Goal: Task Accomplishment & Management: Manage account settings

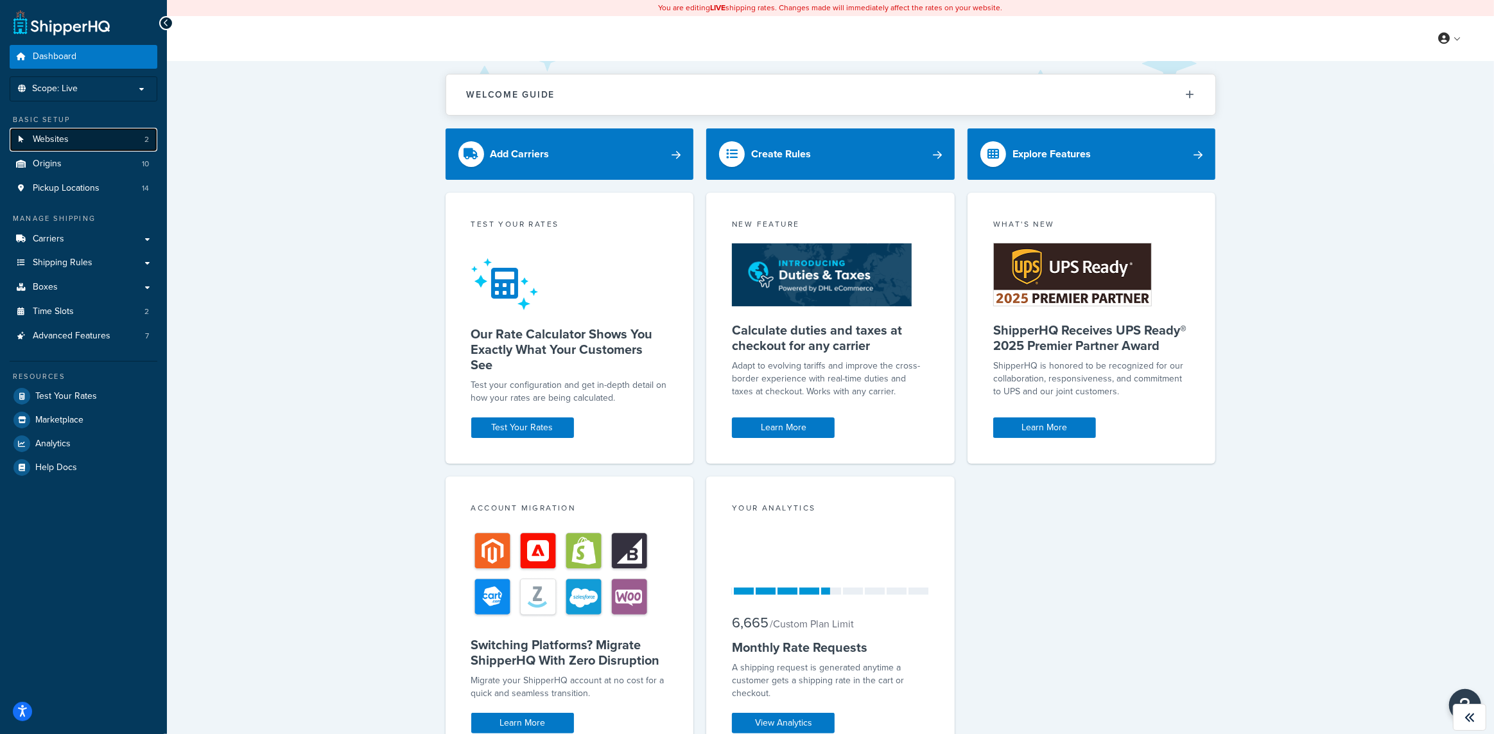
click at [122, 139] on link "Websites 2" at bounding box center [84, 140] width 148 height 24
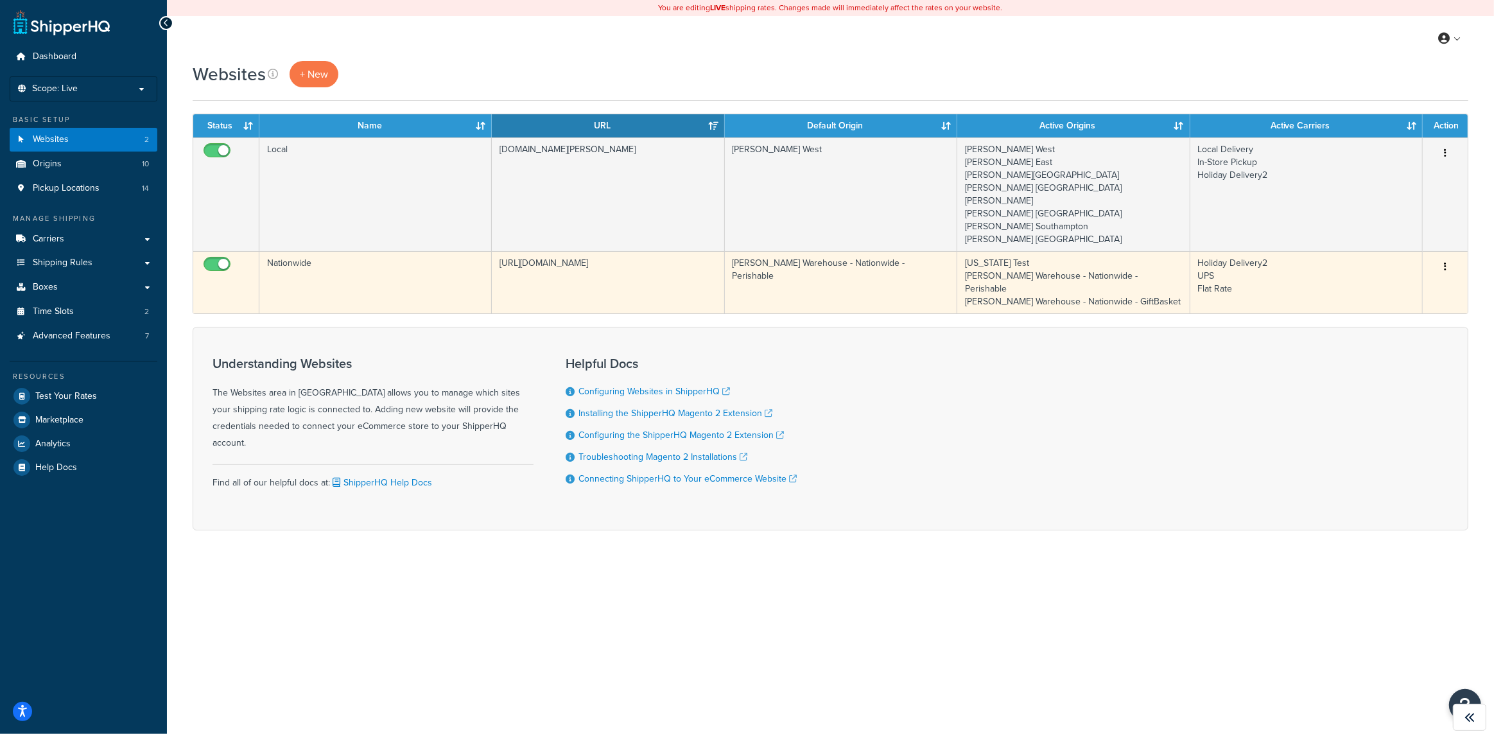
click at [467, 259] on td "Nationwide" at bounding box center [375, 282] width 232 height 62
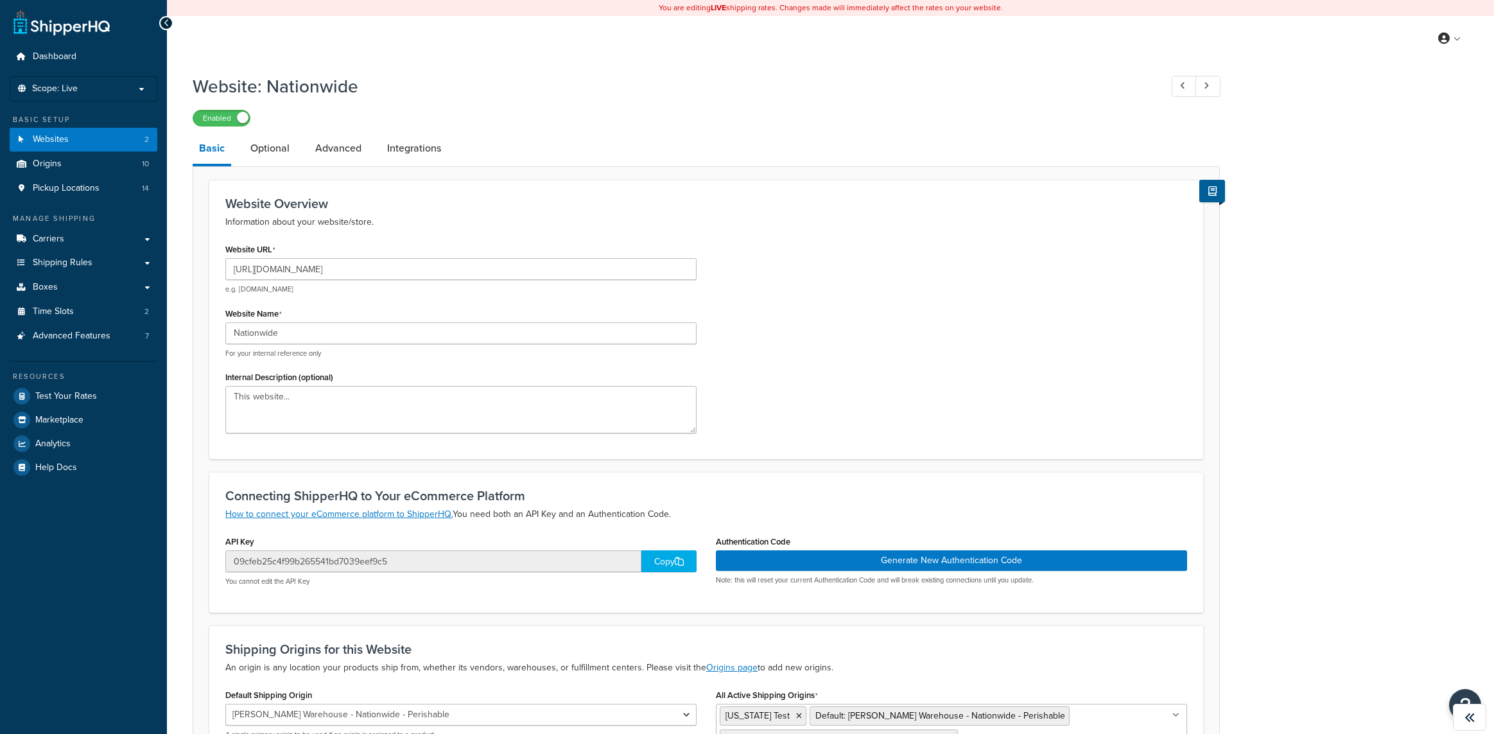
select select "49485"
click at [116, 87] on p "Scope: Live" at bounding box center [83, 88] width 136 height 11
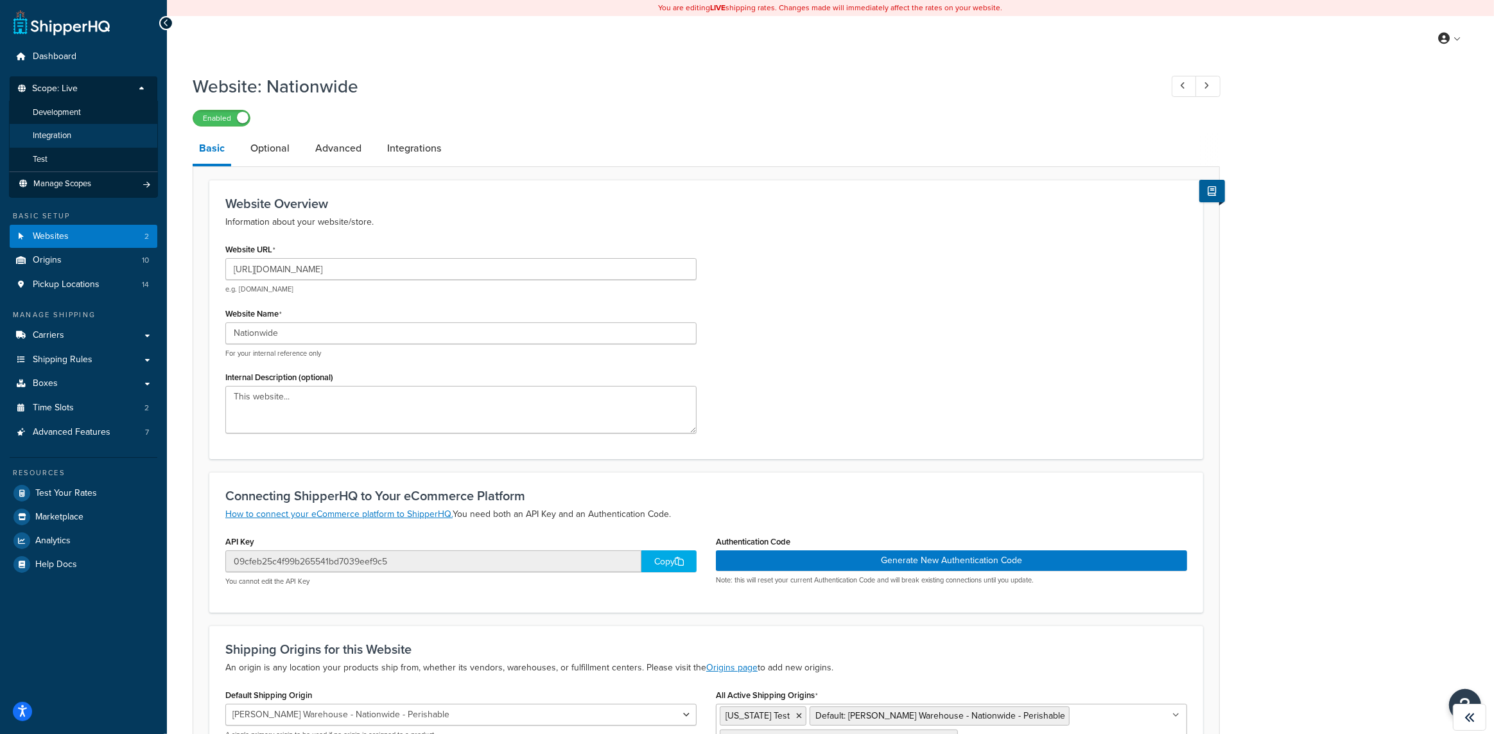
click at [107, 132] on li "Integration" at bounding box center [83, 136] width 149 height 24
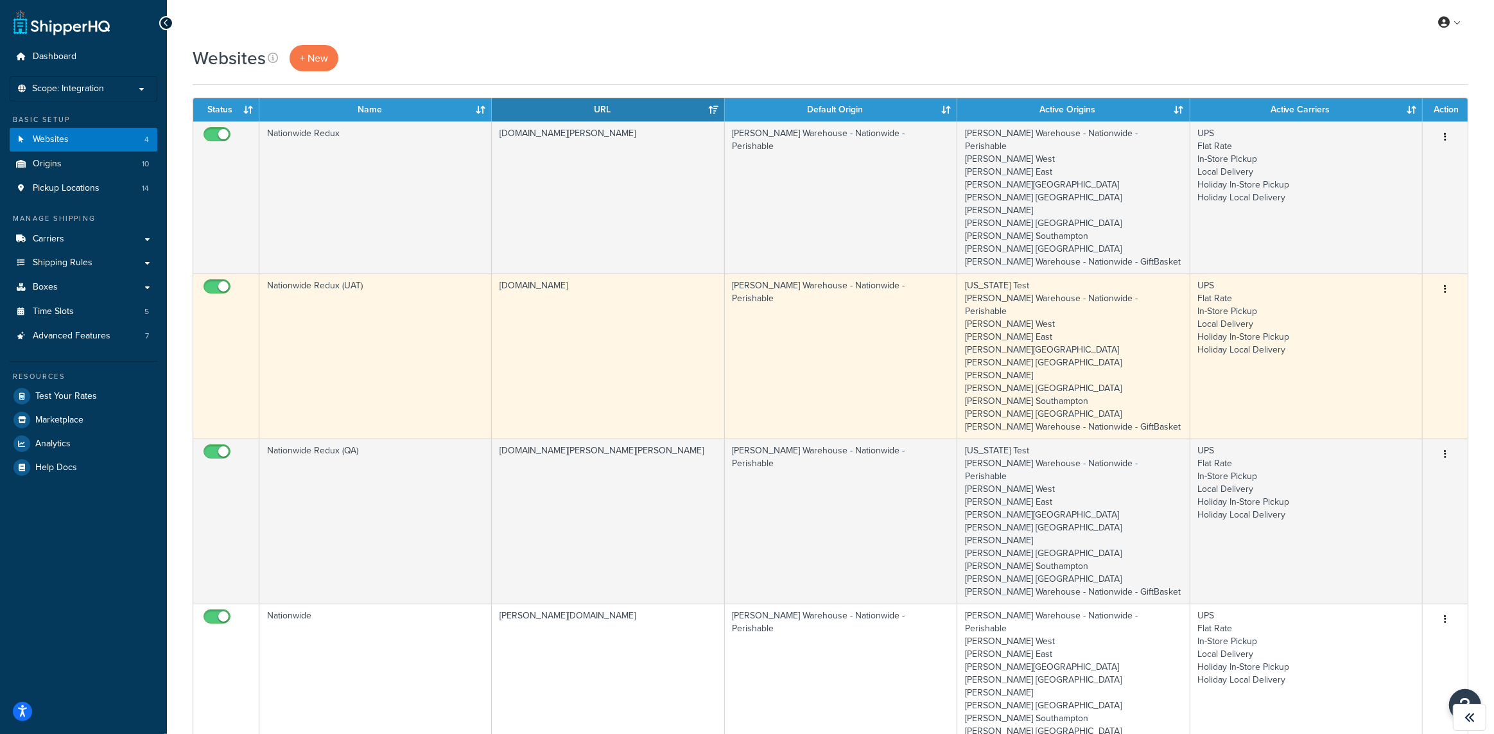
click at [487, 324] on td "Nationwide Redux (UAT)" at bounding box center [375, 356] width 232 height 165
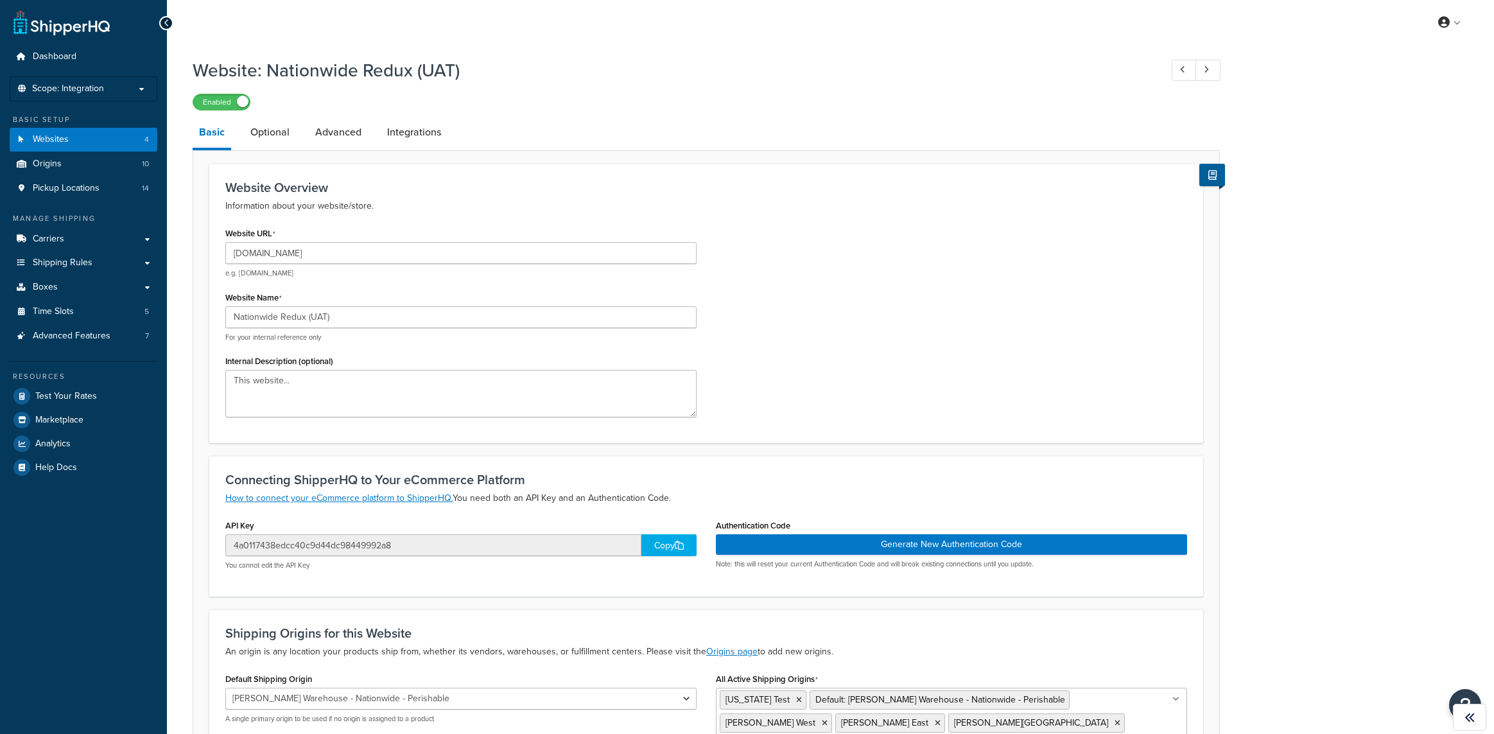
select select "84562"
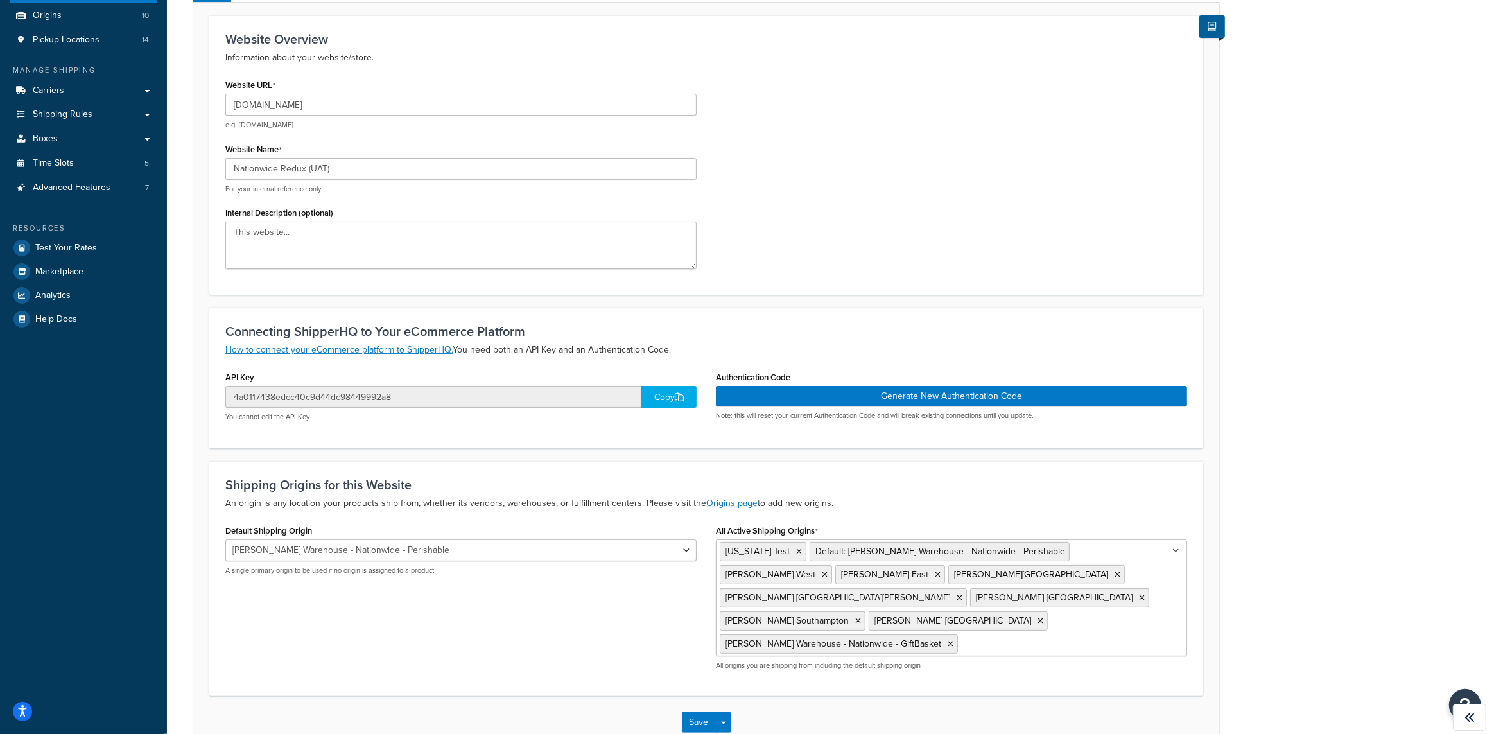
scroll to position [180, 0]
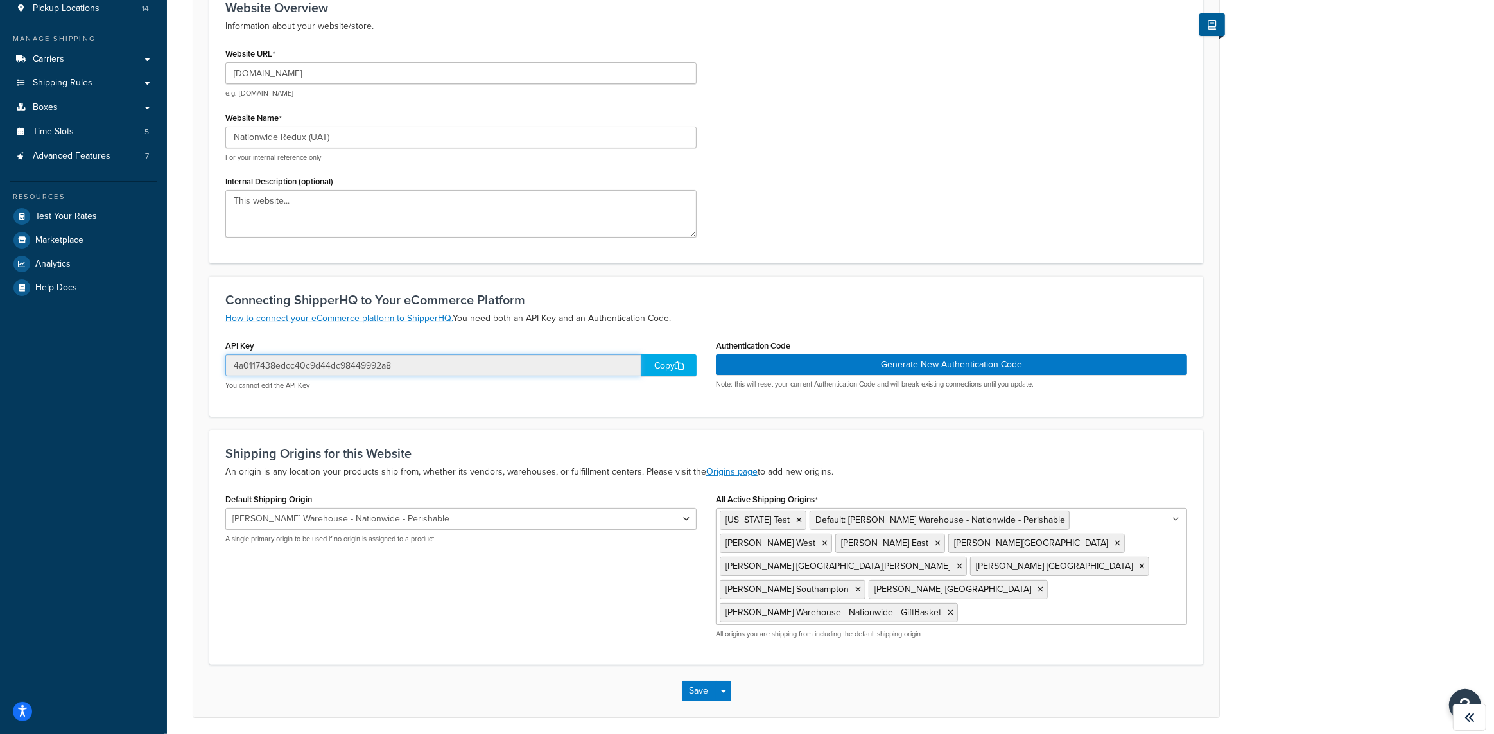
click at [303, 358] on input "4a0117438edcc40c9d44dc98449992a8" at bounding box center [433, 365] width 416 height 22
click at [1397, 331] on div "Website: Nationwide Redux (UAT) Enabled Basic Optional Advanced Integrations We…" at bounding box center [830, 311] width 1327 height 878
click at [196, 265] on form "Website Overview Information about your website/store. Website URL uat-citarell…" at bounding box center [706, 350] width 1026 height 733
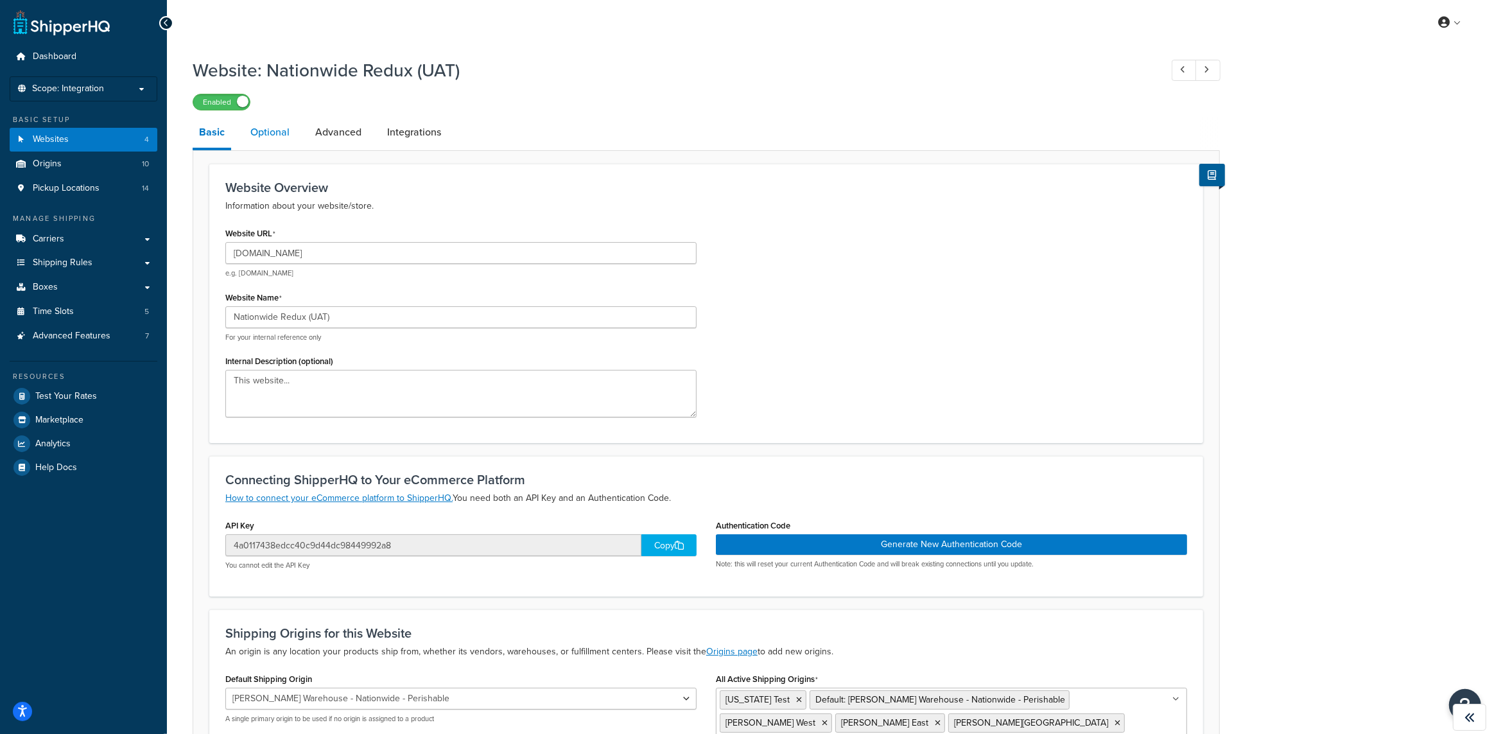
click at [283, 132] on link "Optional" at bounding box center [270, 132] width 52 height 31
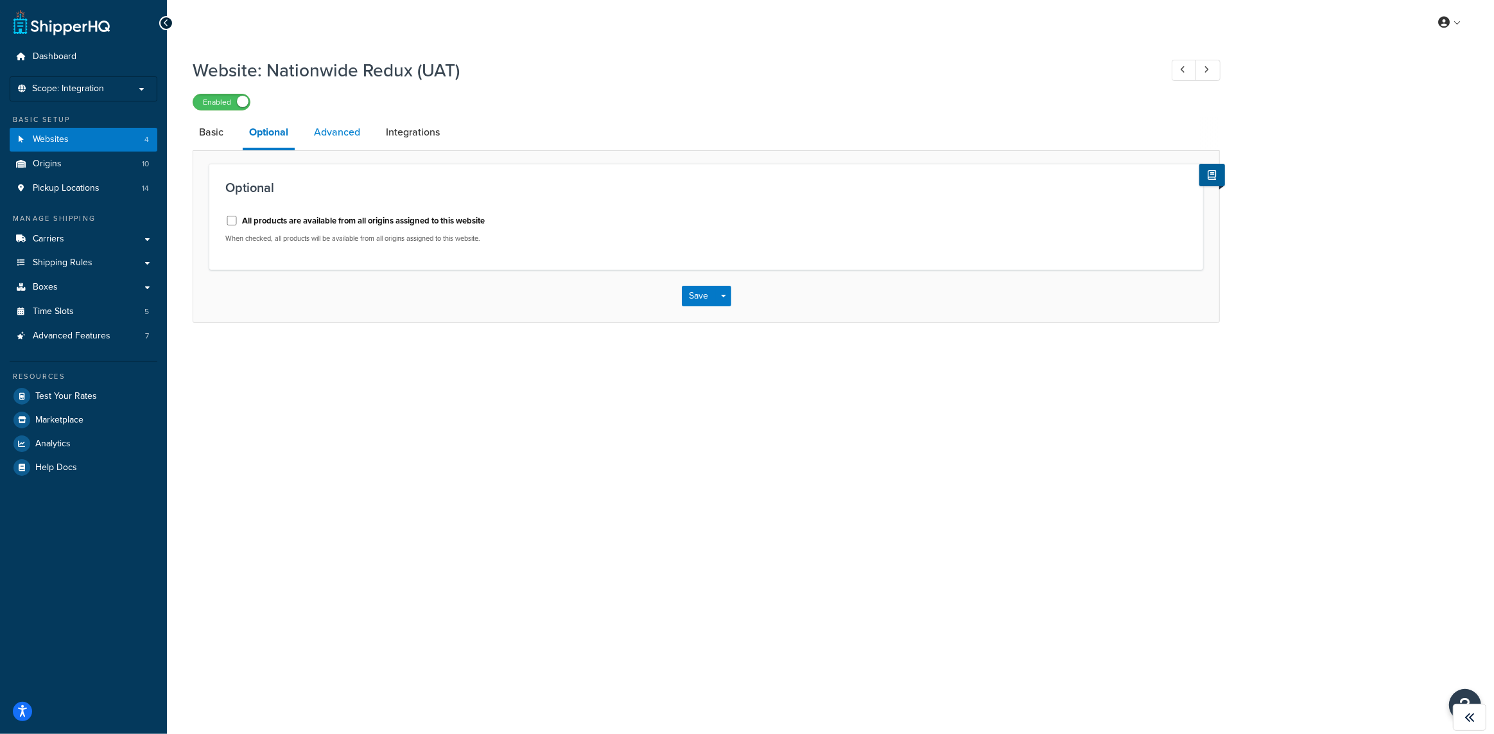
click at [347, 131] on link "Advanced" at bounding box center [337, 132] width 59 height 31
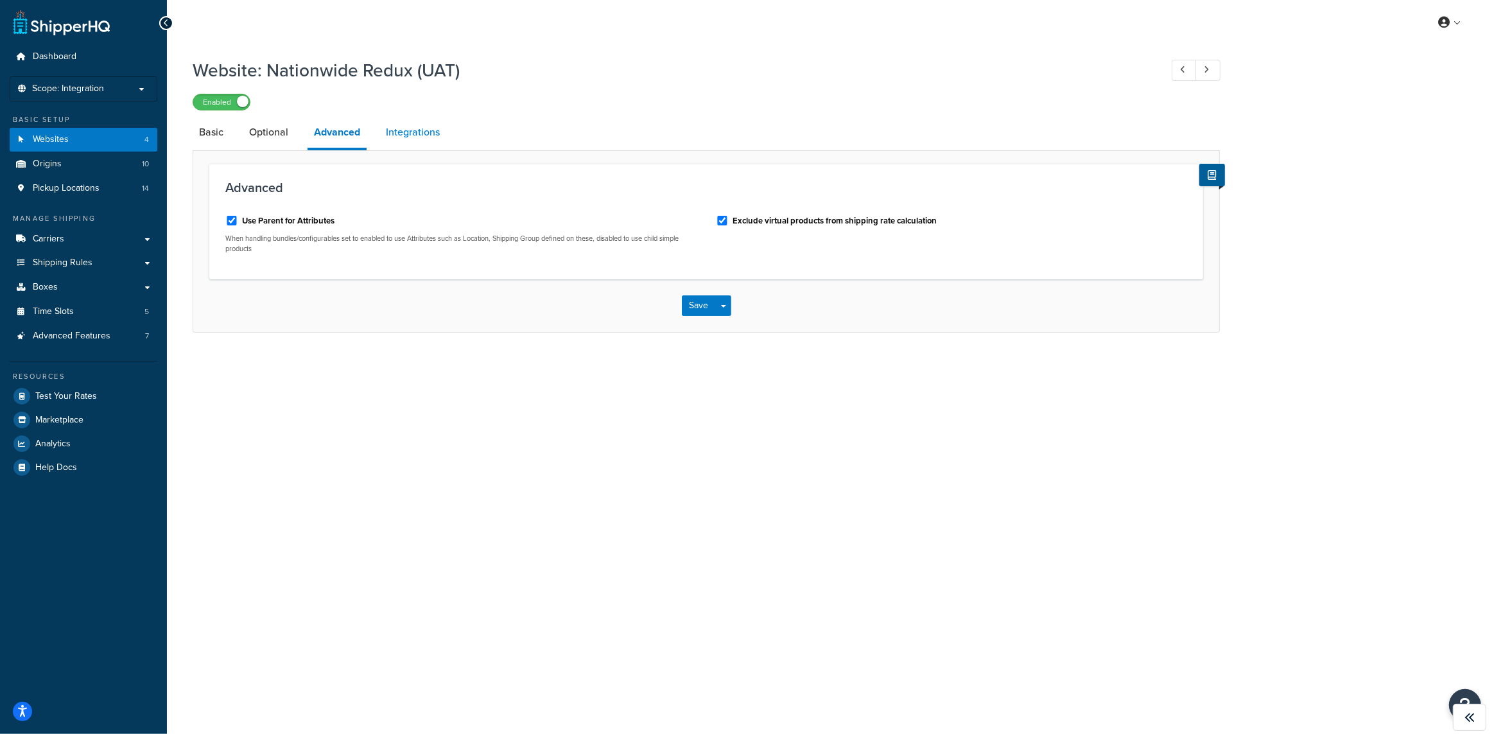
click at [426, 130] on link "Integrations" at bounding box center [412, 132] width 67 height 31
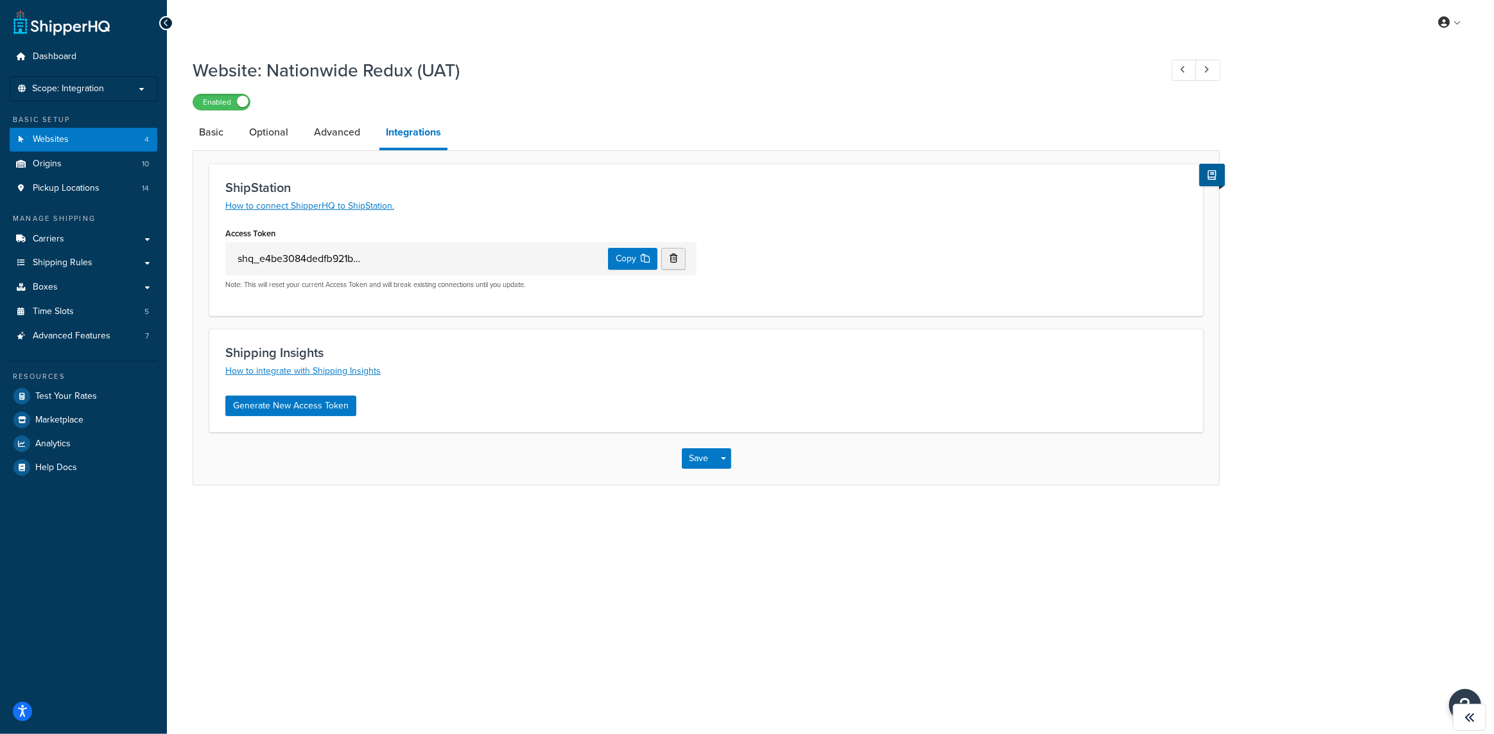
click at [300, 351] on h3 "Shipping Insights" at bounding box center [706, 352] width 962 height 14
click at [302, 531] on div "My Profile Billing Global Settings Contact Us Logout Website: Nationwide Redux …" at bounding box center [830, 367] width 1327 height 734
click at [290, 261] on input "shq_e4be3084dedfb921b89693d576e414180f1e05ea" at bounding box center [300, 259] width 128 height 22
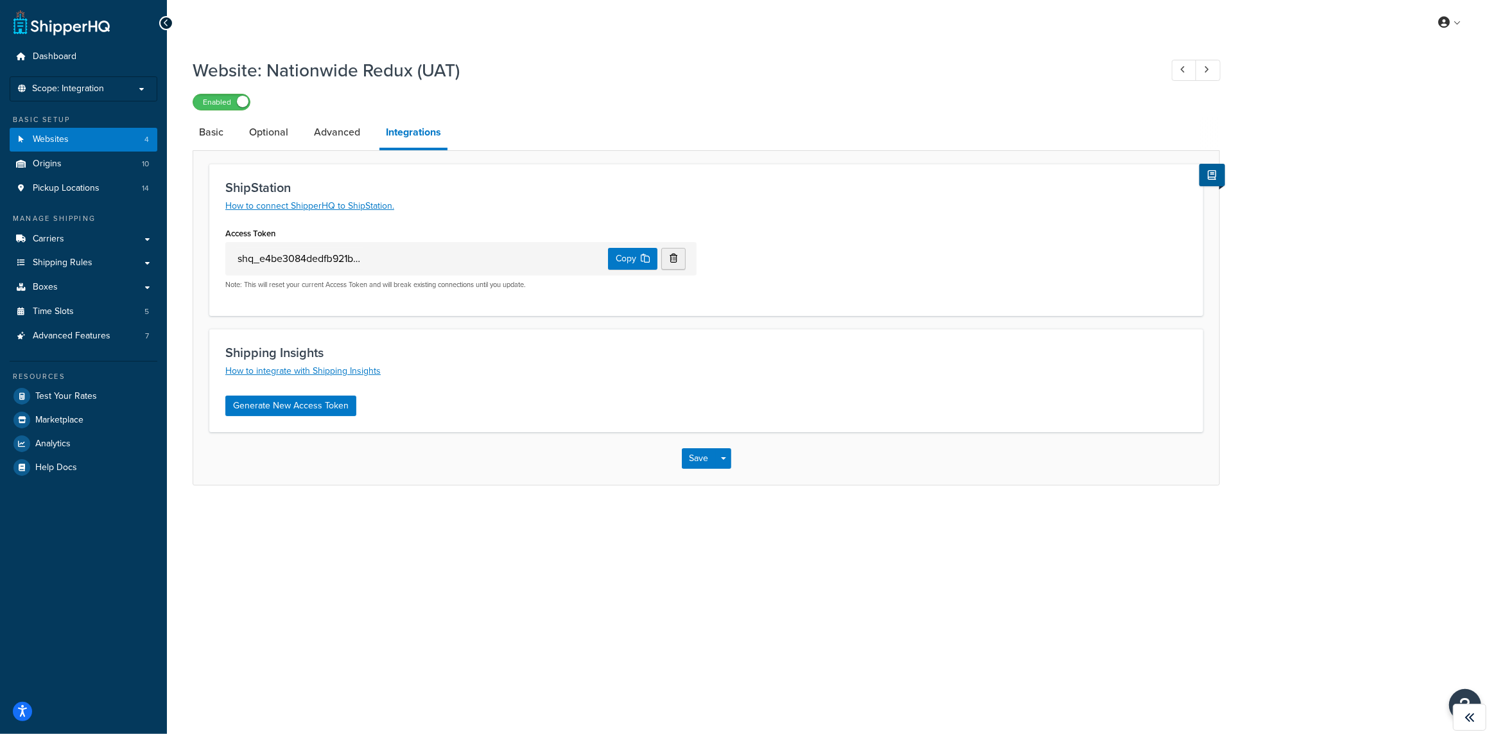
click at [342, 542] on div "My Profile Billing Global Settings Contact Us Logout Website: Nationwide Redux …" at bounding box center [830, 367] width 1327 height 734
click at [288, 371] on link "How to integrate with Shipping Insights" at bounding box center [302, 370] width 155 height 13
drag, startPoint x: 340, startPoint y: 509, endPoint x: 327, endPoint y: 489, distance: 24.0
click at [340, 509] on div "Website: Nationwide Redux (UAT) Enabled Basic Optional Advanced Integrations Sh…" at bounding box center [830, 284] width 1327 height 466
click at [299, 409] on button "Generate New Access Token" at bounding box center [290, 406] width 131 height 21
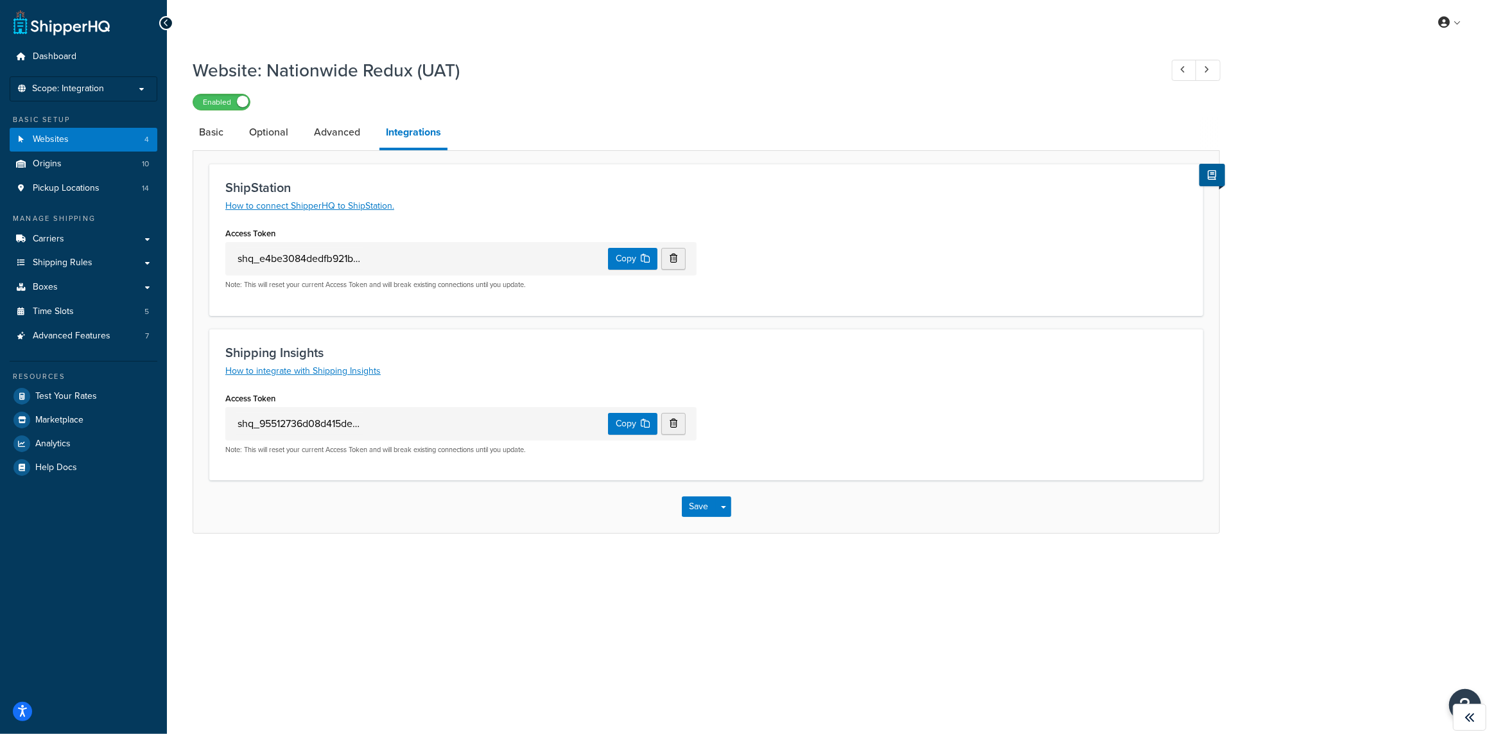
click at [299, 424] on input "shq_95512736d08d415de6e9b5af45af5ba9e750d7b2" at bounding box center [300, 424] width 128 height 22
click at [638, 418] on button "Copy" at bounding box center [632, 424] width 49 height 22
click at [419, 565] on div "My Profile Billing Global Settings Contact Us Logout Website: Nationwide Redux …" at bounding box center [830, 367] width 1327 height 734
click at [703, 502] on button "Save" at bounding box center [699, 506] width 35 height 21
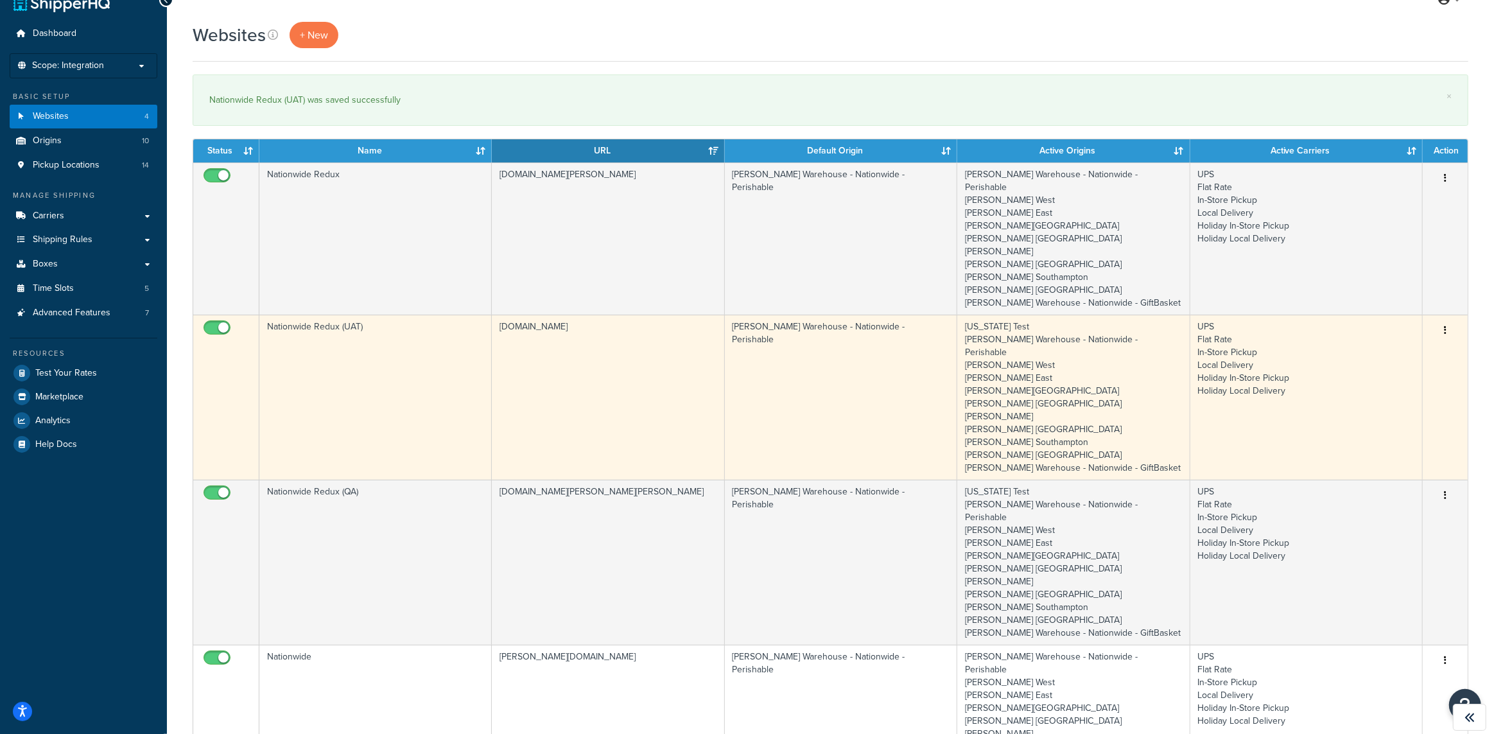
scroll to position [30, 0]
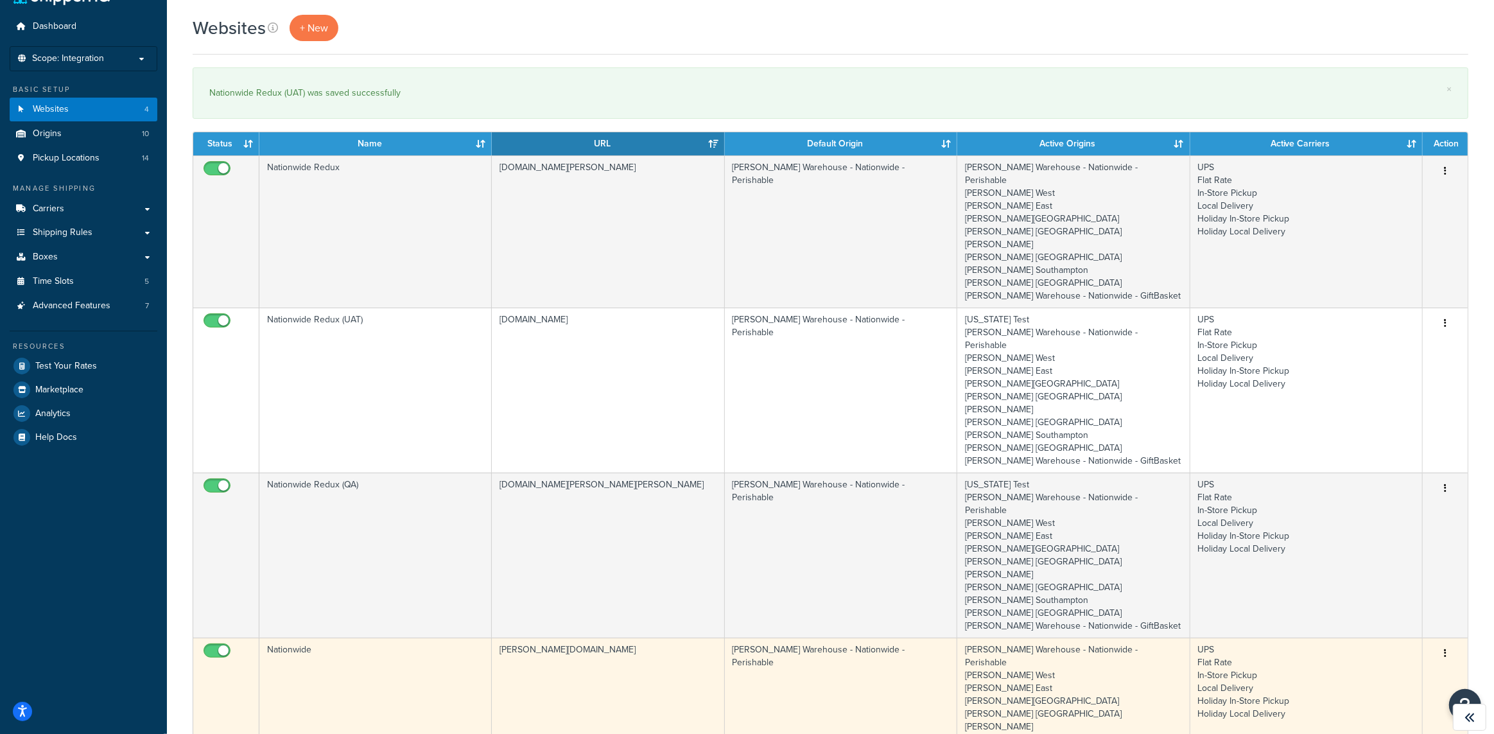
click at [487, 638] on td "Nationwide" at bounding box center [375, 714] width 232 height 152
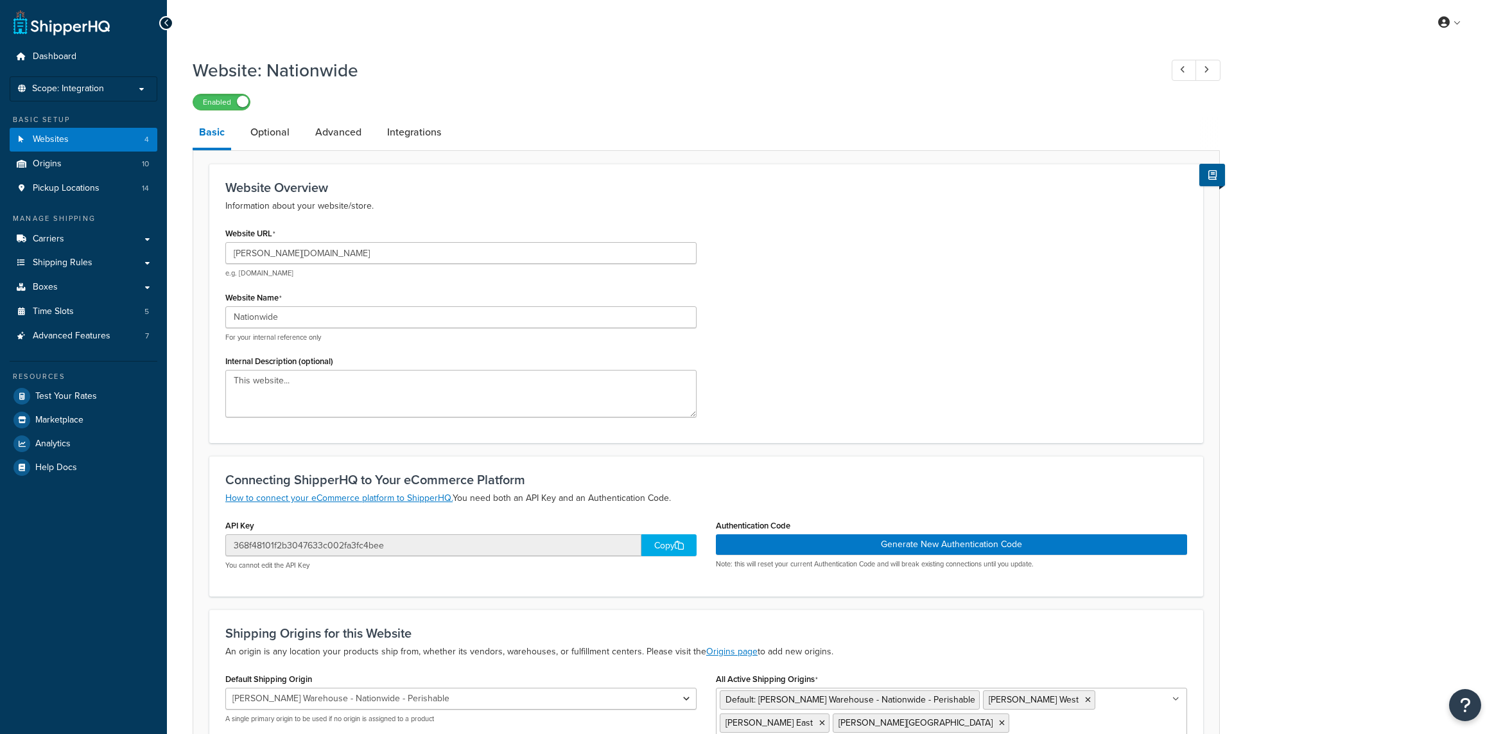
select select "84562"
click at [387, 134] on link "Integrations" at bounding box center [414, 132] width 67 height 31
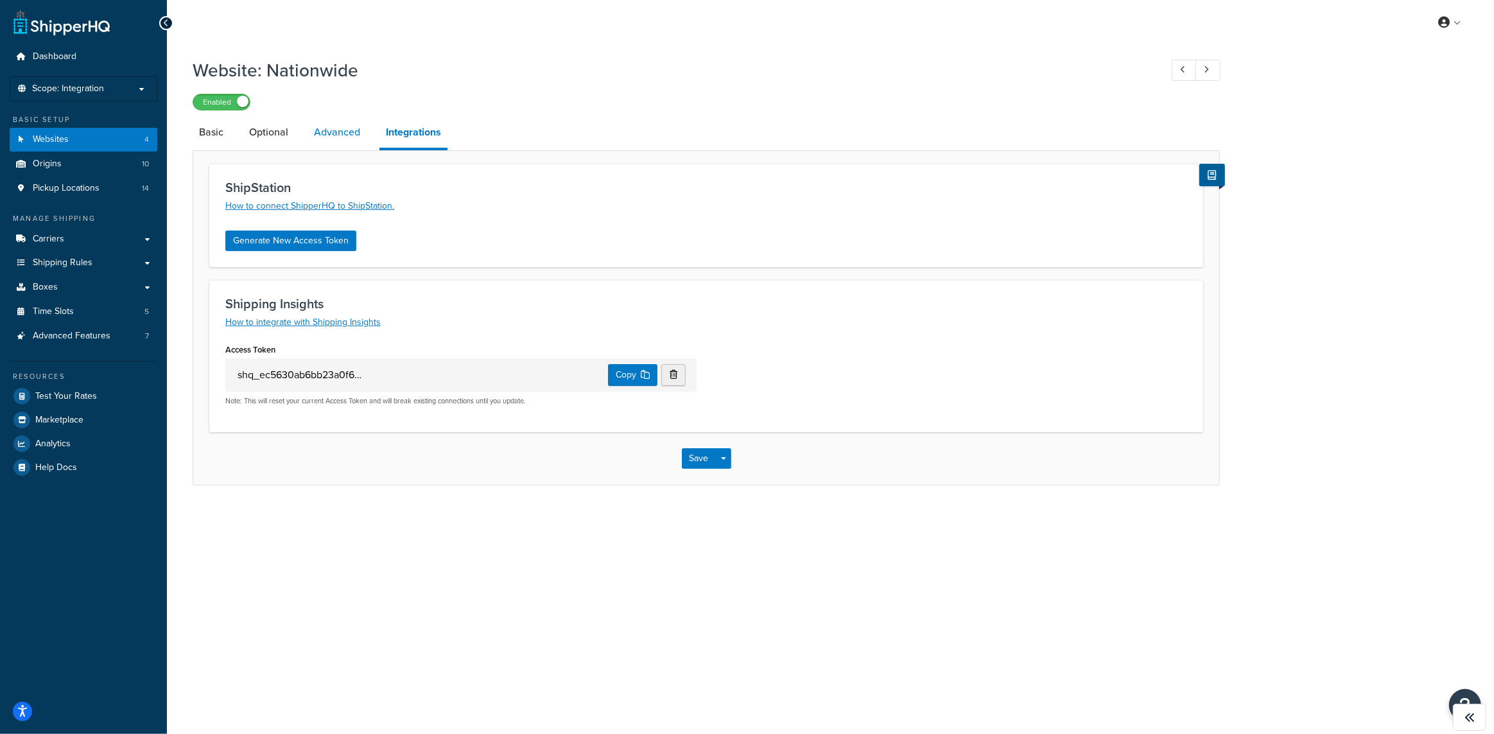
click at [349, 133] on link "Advanced" at bounding box center [337, 132] width 59 height 31
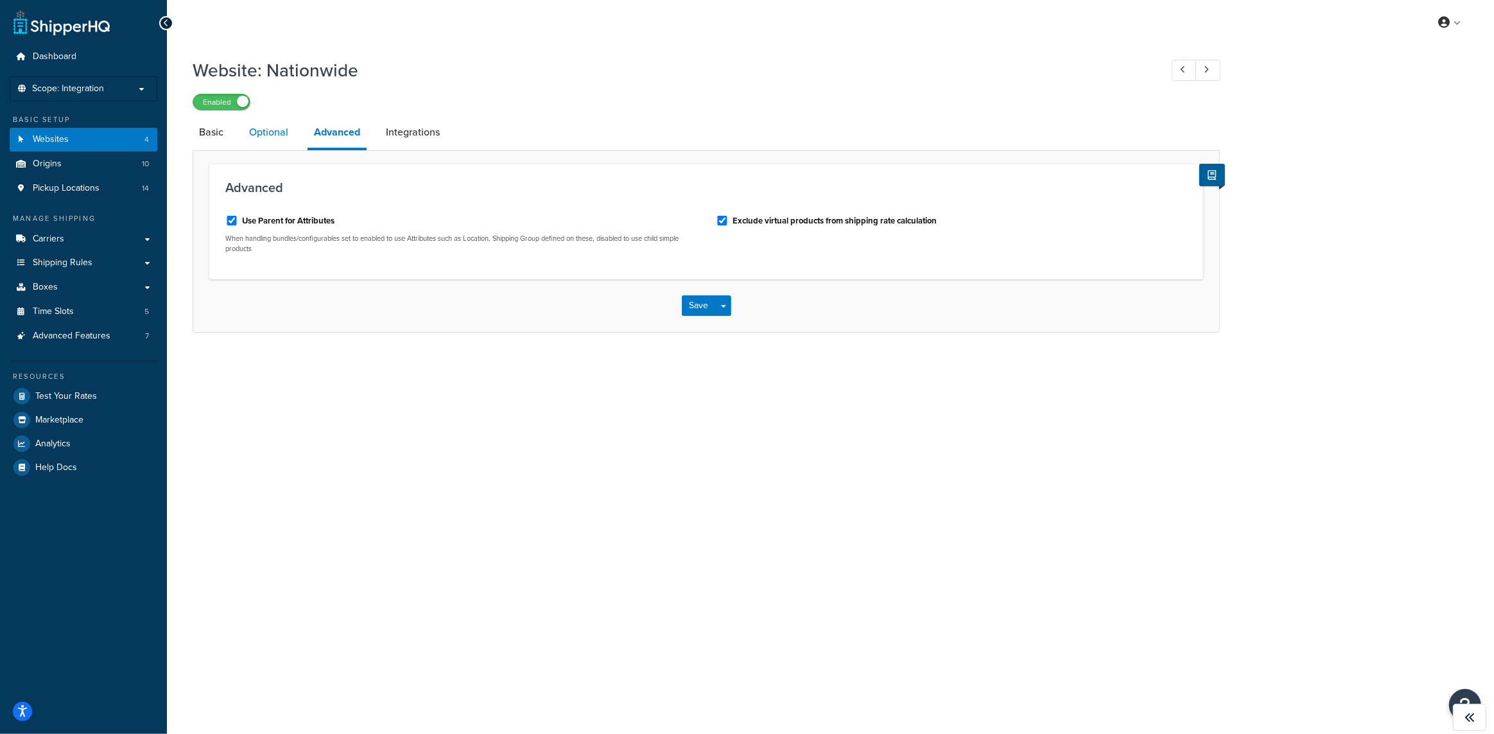
click at [284, 133] on link "Optional" at bounding box center [269, 132] width 52 height 31
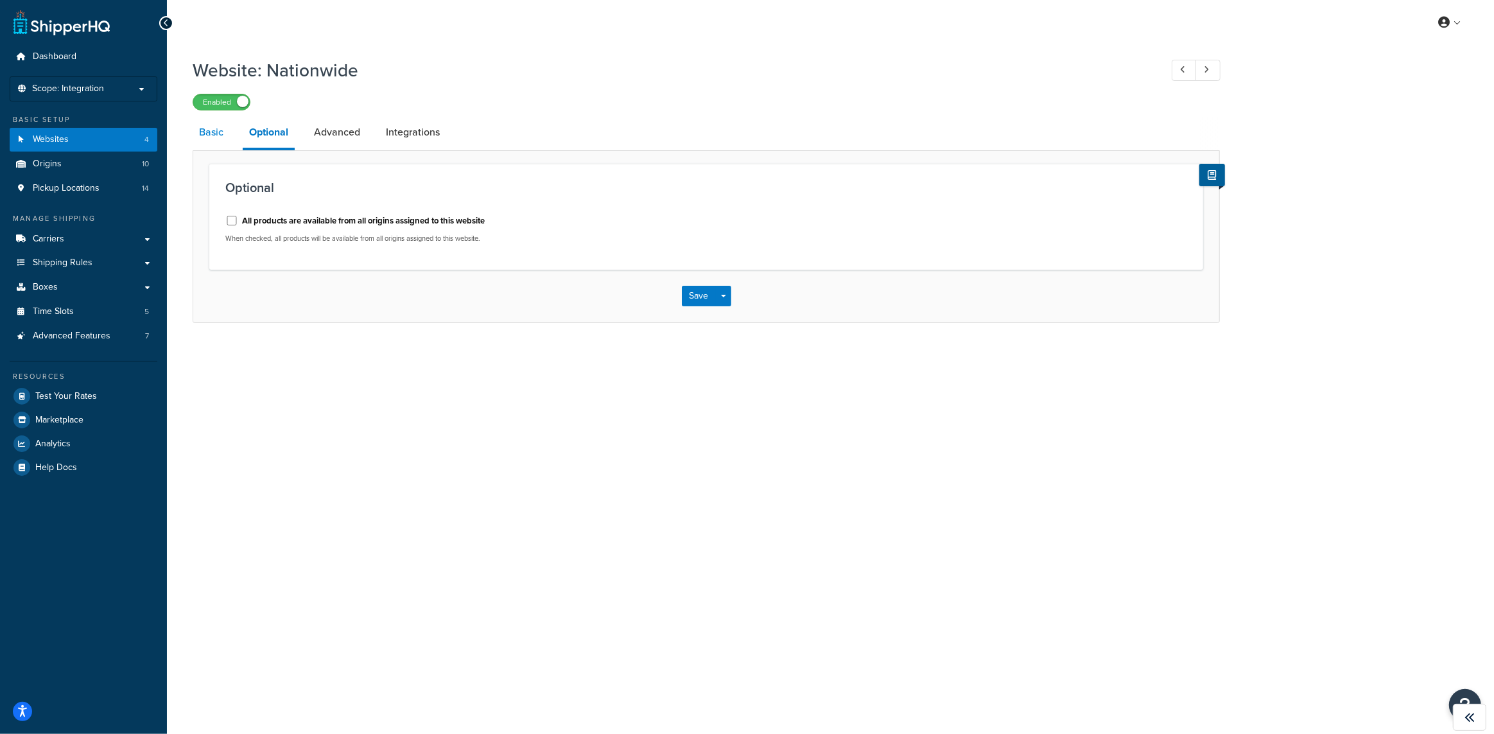
click at [220, 134] on link "Basic" at bounding box center [211, 132] width 37 height 31
select select "84562"
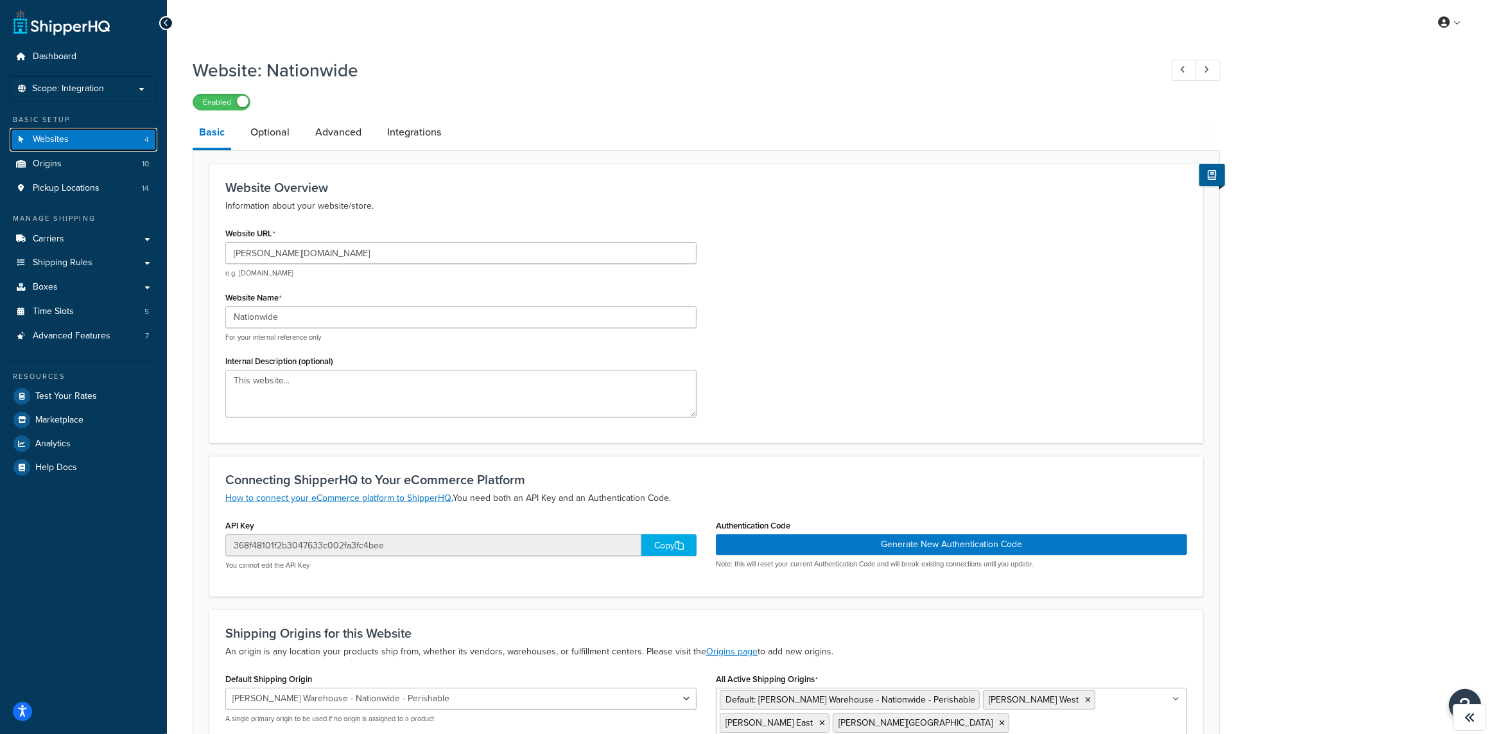
click at [85, 144] on link "Websites 4" at bounding box center [84, 140] width 148 height 24
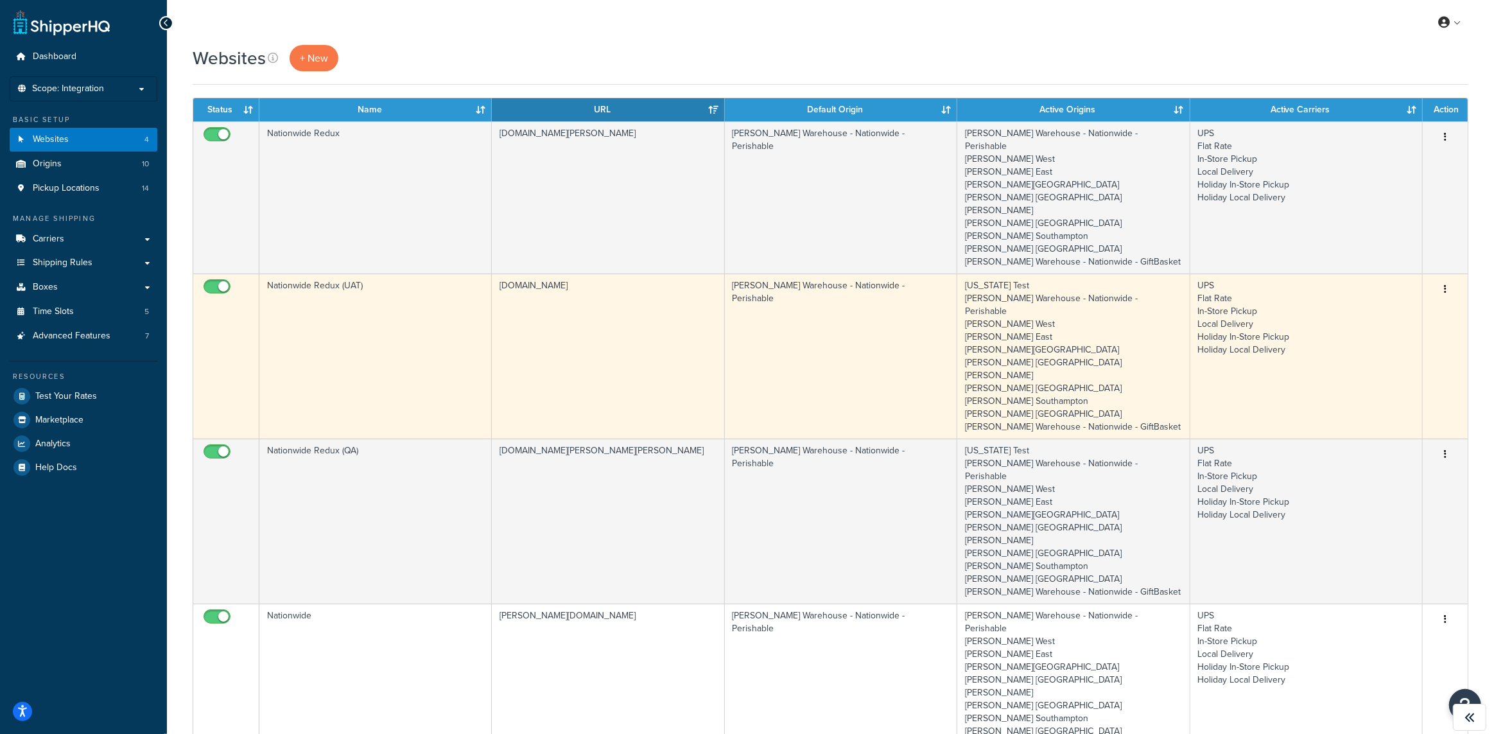
click at [455, 307] on td "Nationwide Redux (UAT)" at bounding box center [375, 356] width 232 height 165
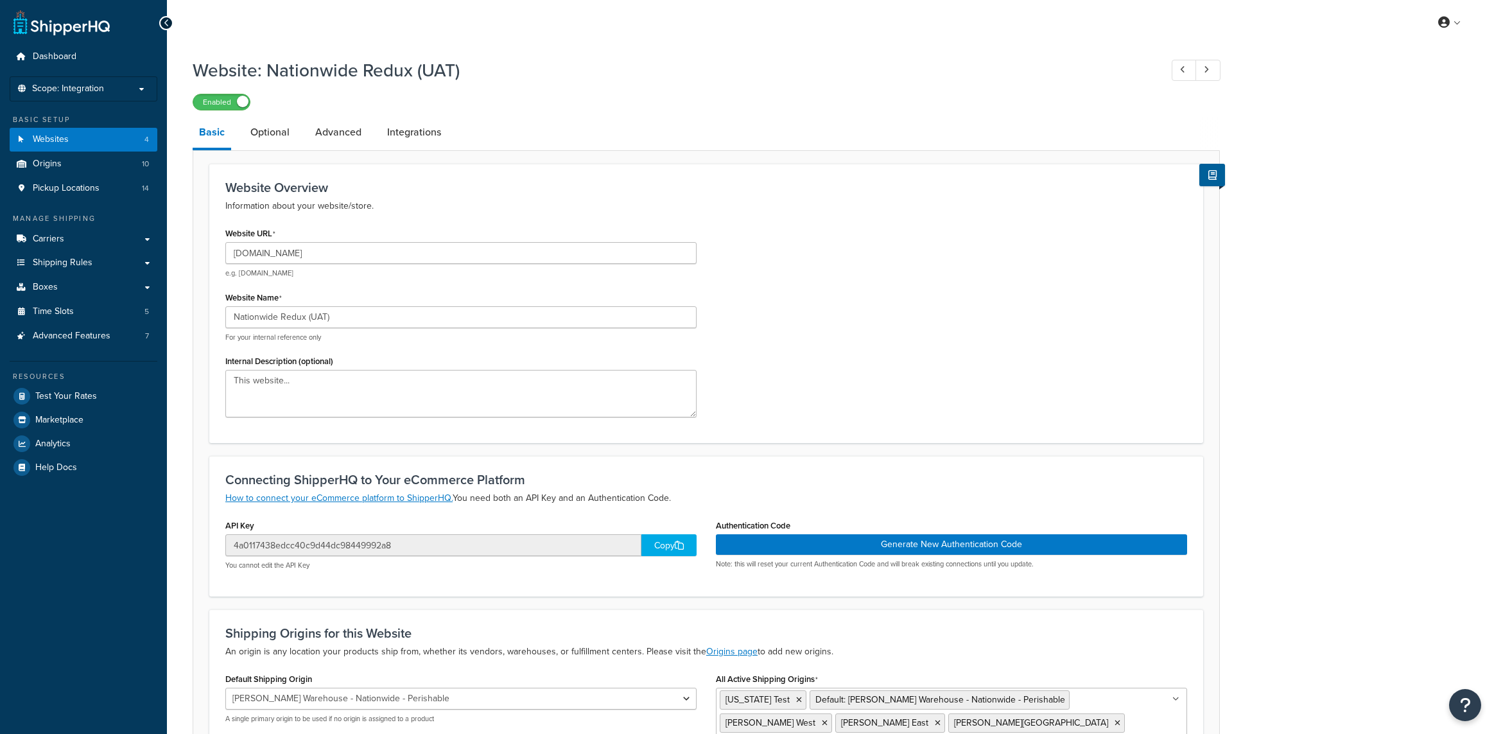
select select "84562"
click at [408, 139] on link "Integrations" at bounding box center [414, 132] width 67 height 31
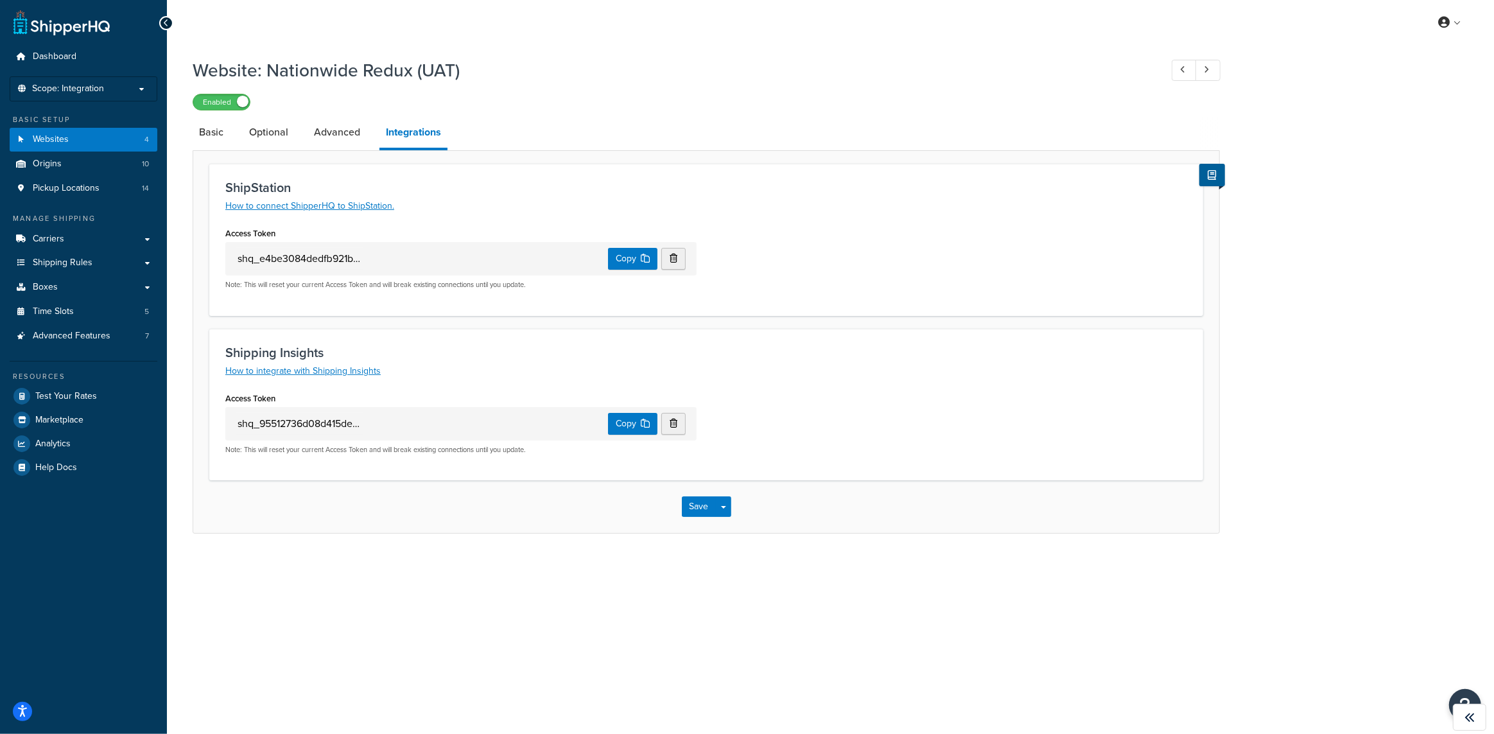
click at [260, 451] on p "Note: This will reset your current Access Token and will break existing connect…" at bounding box center [460, 450] width 471 height 10
click at [289, 451] on p "Note: This will reset your current Access Token and will break existing connect…" at bounding box center [460, 450] width 471 height 10
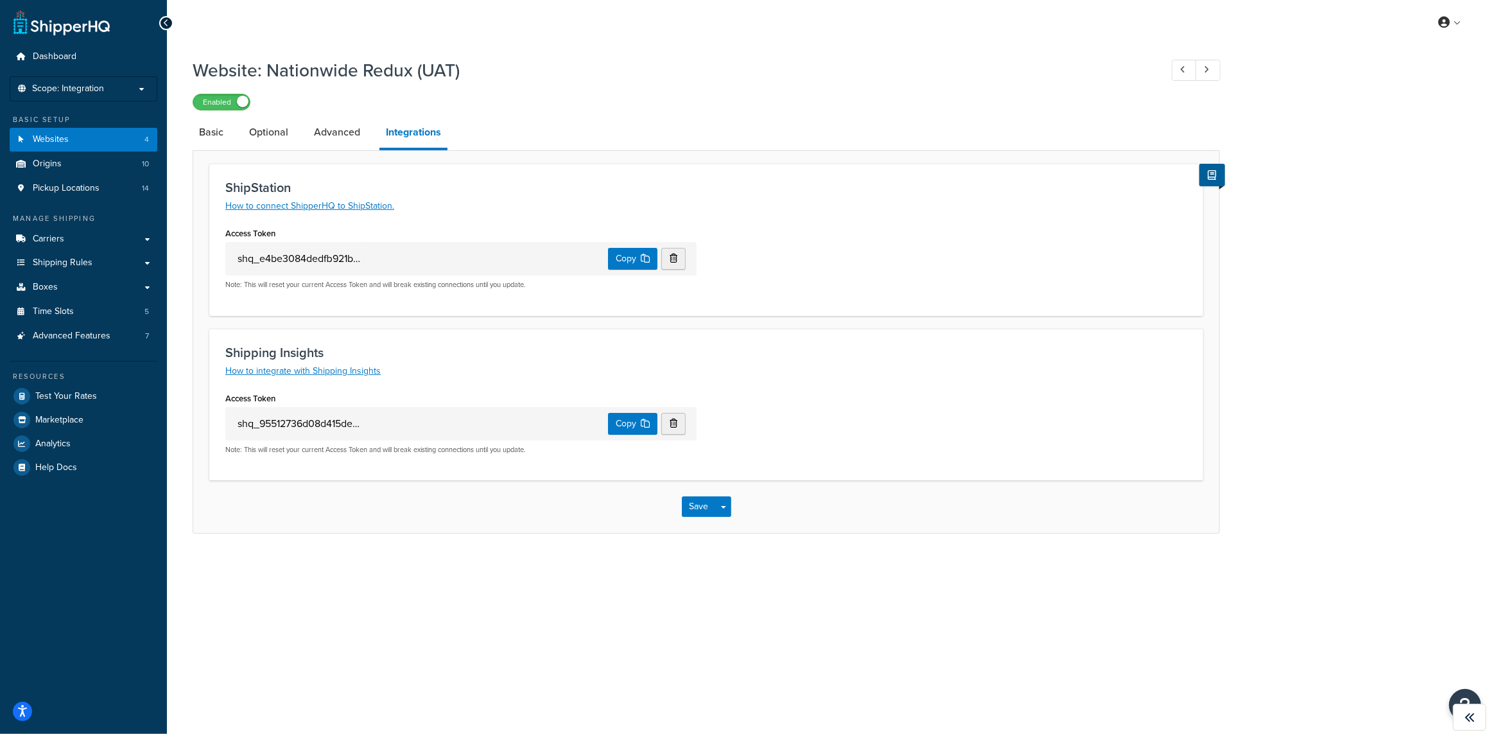
click at [306, 450] on p "Note: This will reset your current Access Token and will break existing connect…" at bounding box center [460, 450] width 471 height 10
click at [349, 449] on p "Note: This will reset your current Access Token and will break existing connect…" at bounding box center [460, 450] width 471 height 10
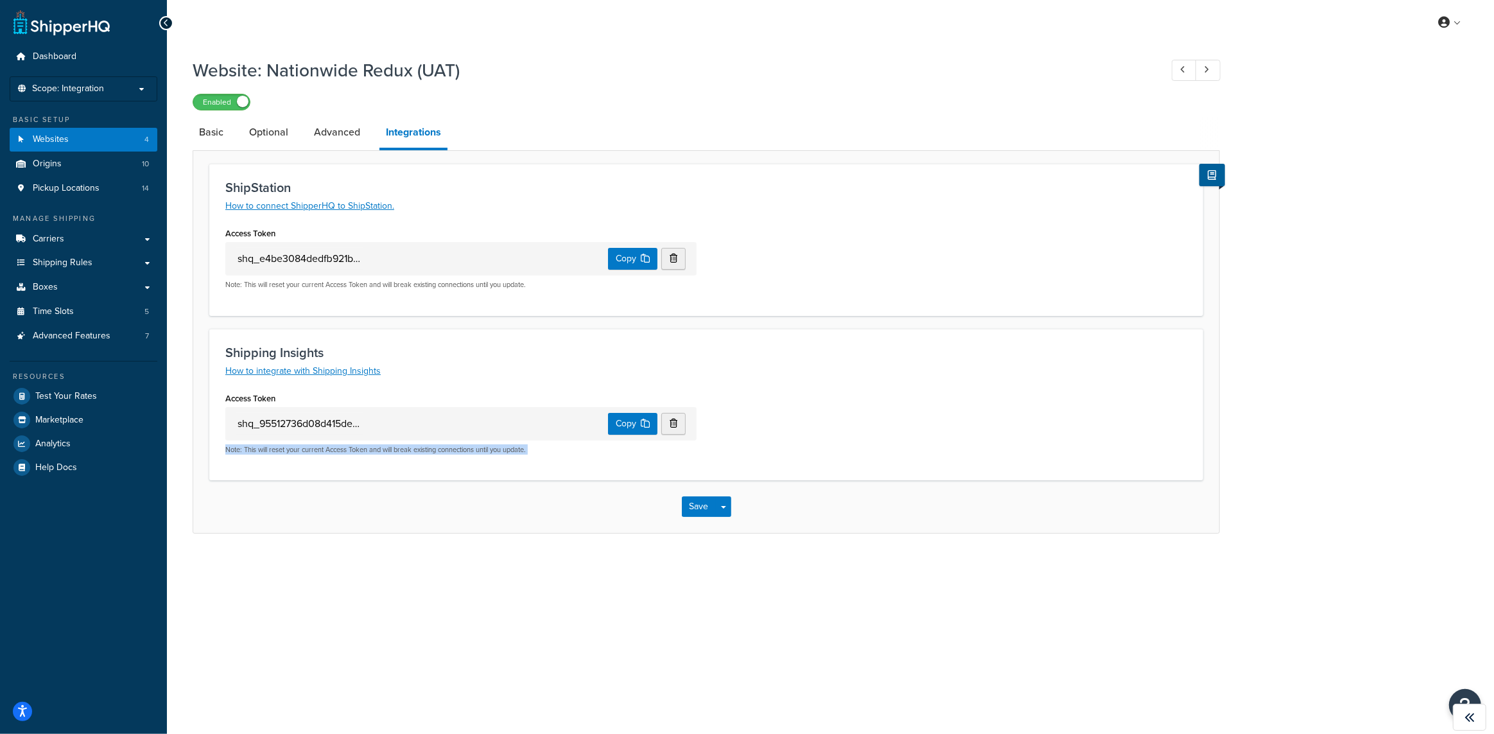
click at [405, 449] on p "Note: This will reset your current Access Token and will break existing connect…" at bounding box center [460, 450] width 471 height 10
click at [429, 450] on p "Note: This will reset your current Access Token and will break existing connect…" at bounding box center [460, 450] width 471 height 10
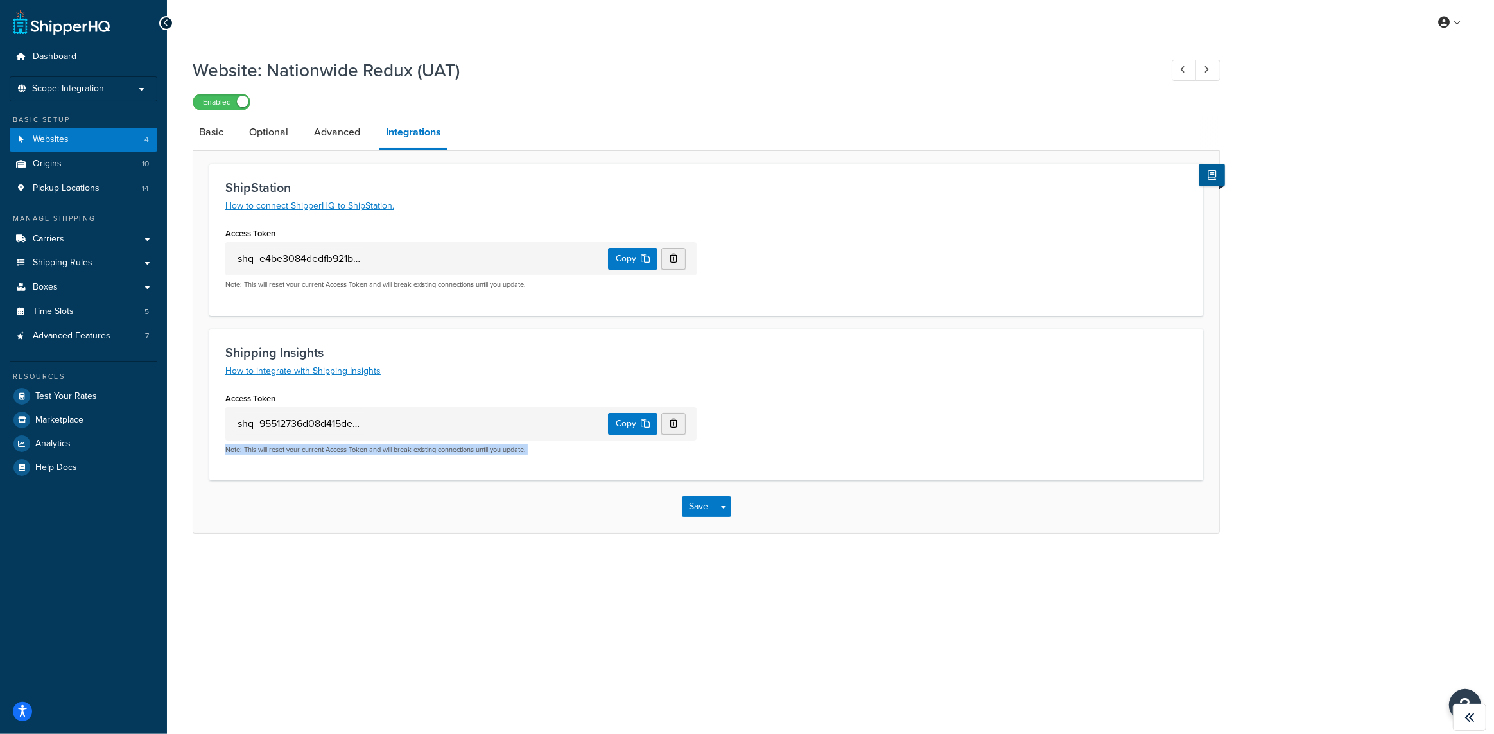
click at [489, 450] on p "Note: This will reset your current Access Token and will break existing connect…" at bounding box center [460, 450] width 471 height 10
click at [495, 449] on p "Note: This will reset your current Access Token and will break existing connect…" at bounding box center [460, 450] width 471 height 10
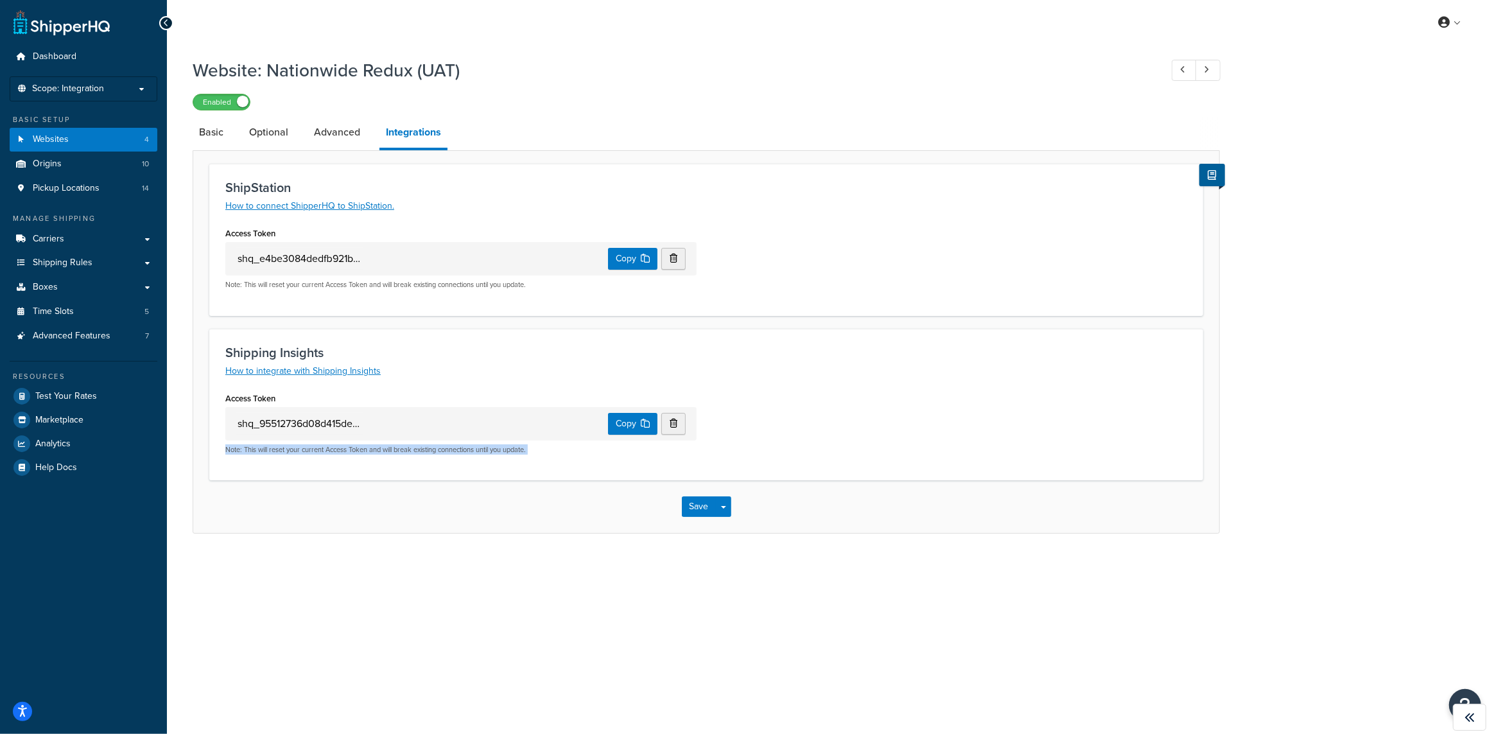
click at [517, 449] on p "Note: This will reset your current Access Token and will break existing connect…" at bounding box center [460, 450] width 471 height 10
click at [537, 449] on p "Note: This will reset your current Access Token and will break existing connect…" at bounding box center [460, 450] width 471 height 10
click at [626, 419] on button "Copy" at bounding box center [632, 424] width 49 height 22
click at [1472, 695] on button "Open Resource Center" at bounding box center [1465, 705] width 35 height 35
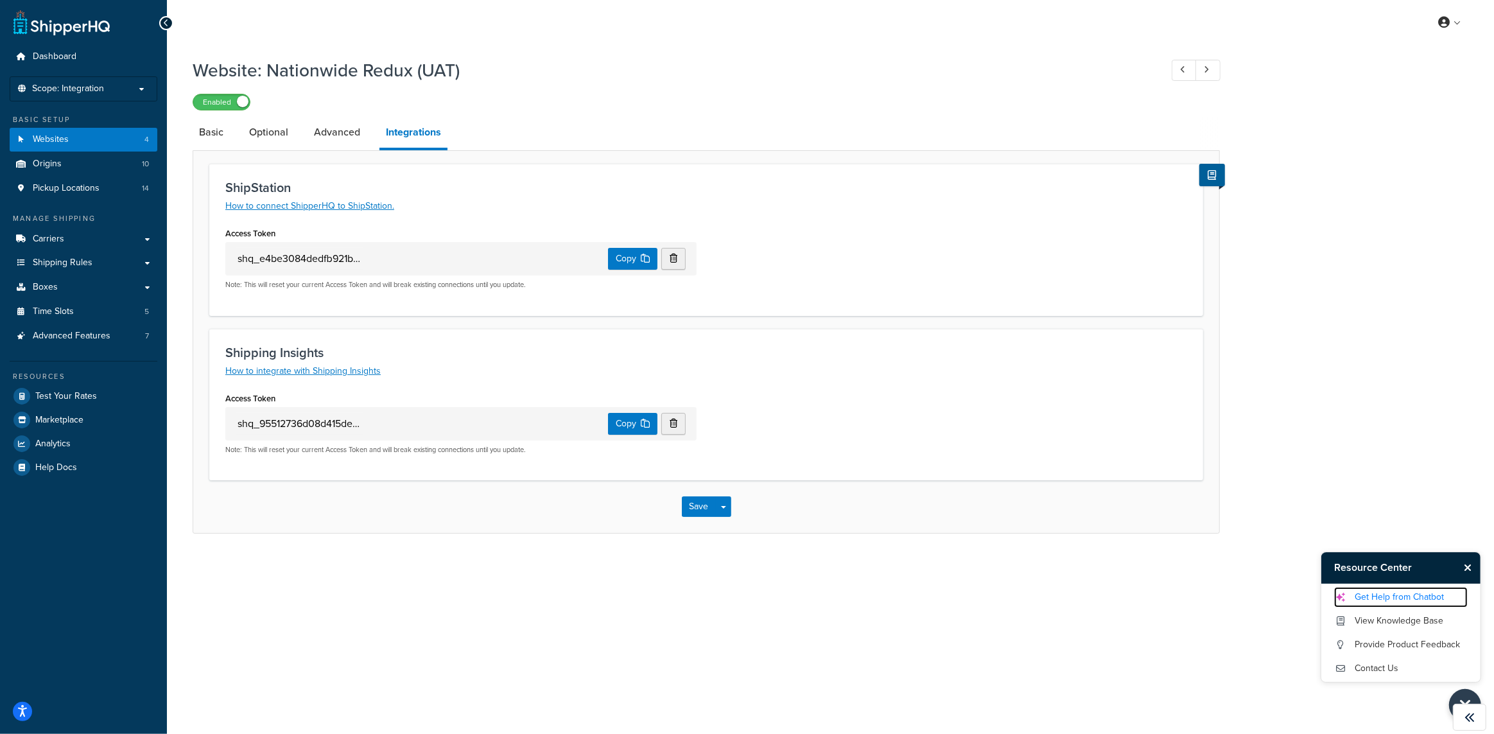
click at [1395, 594] on link "Get Help from Chatbot" at bounding box center [1401, 597] width 134 height 21
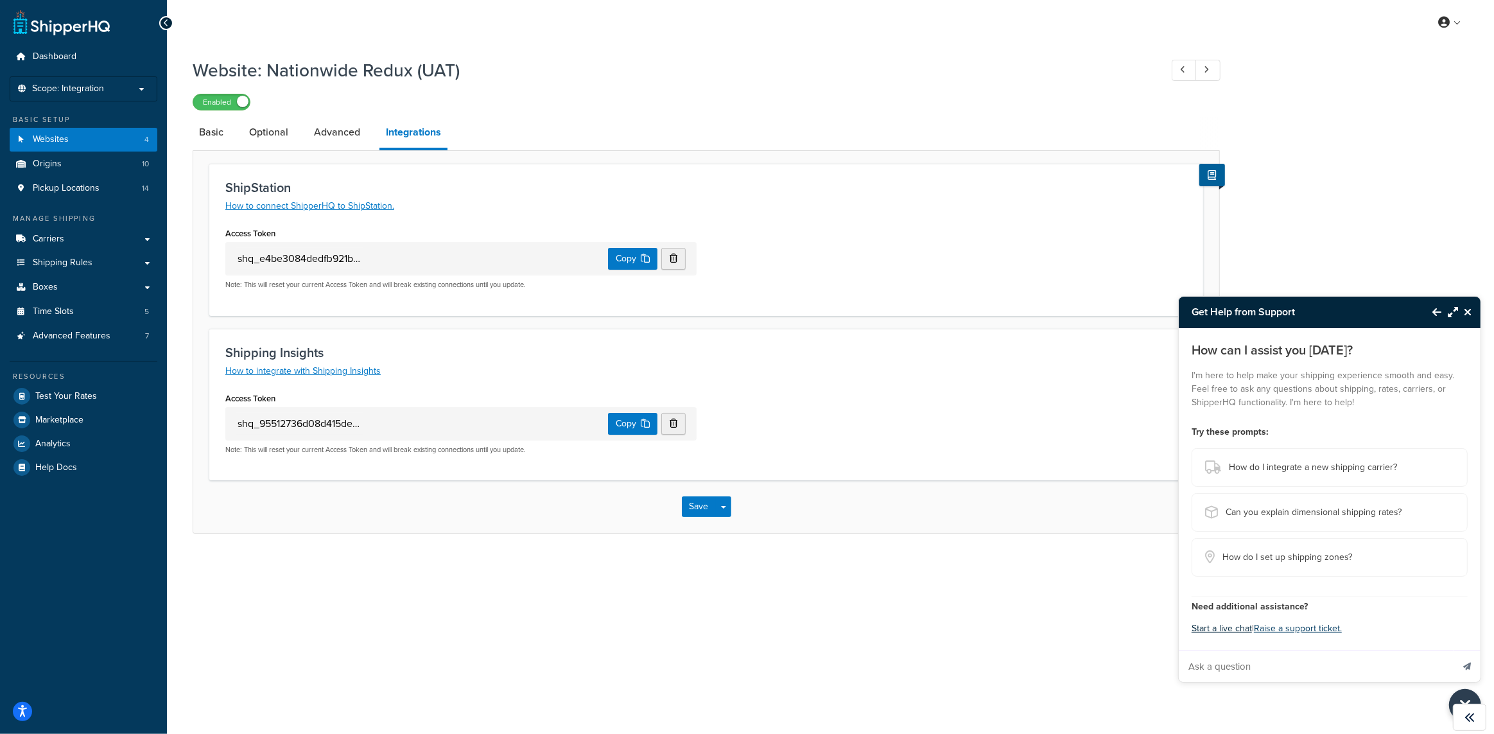
click at [1225, 629] on button "Start a live chat" at bounding box center [1222, 629] width 60 height 18
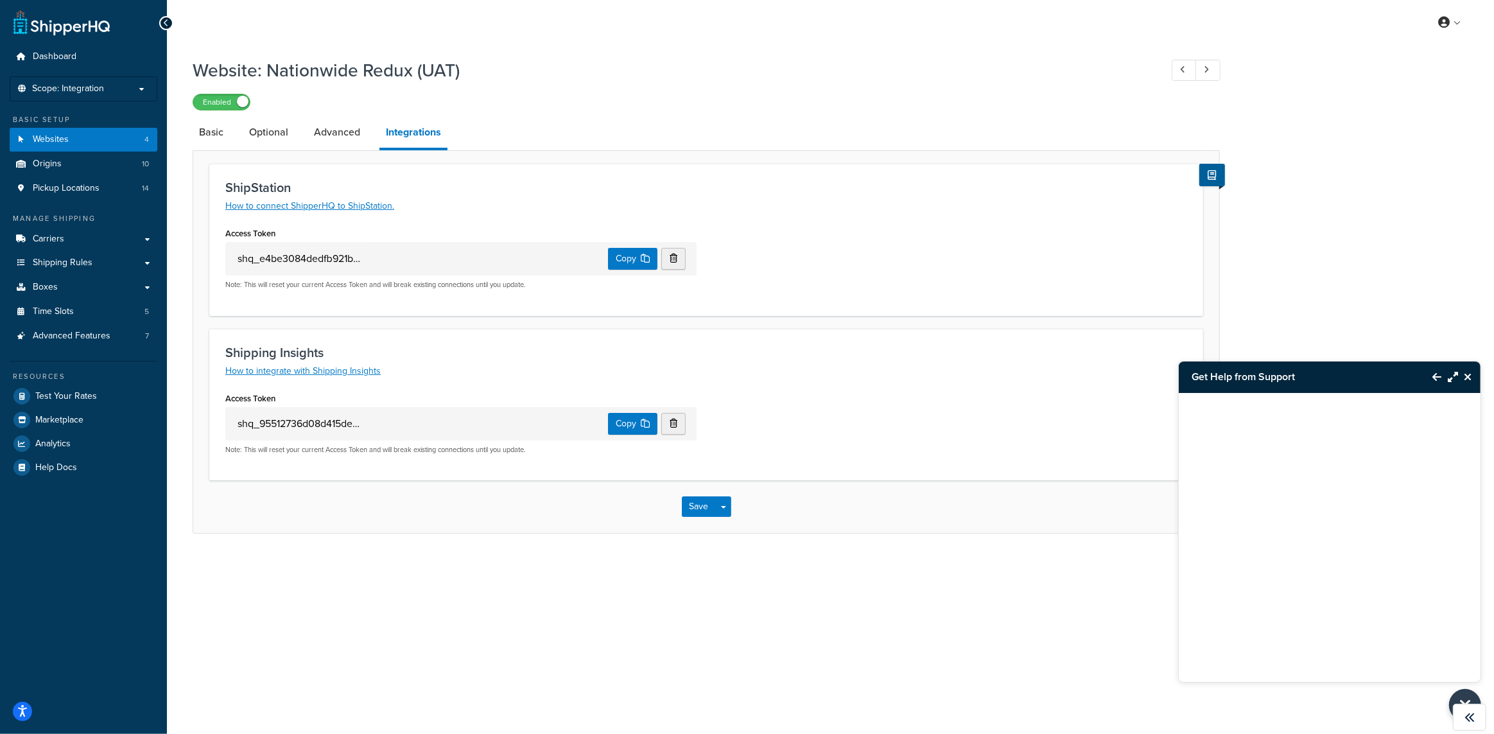
click at [1456, 374] on icon "Maximize Resource Center" at bounding box center [1453, 377] width 10 height 10
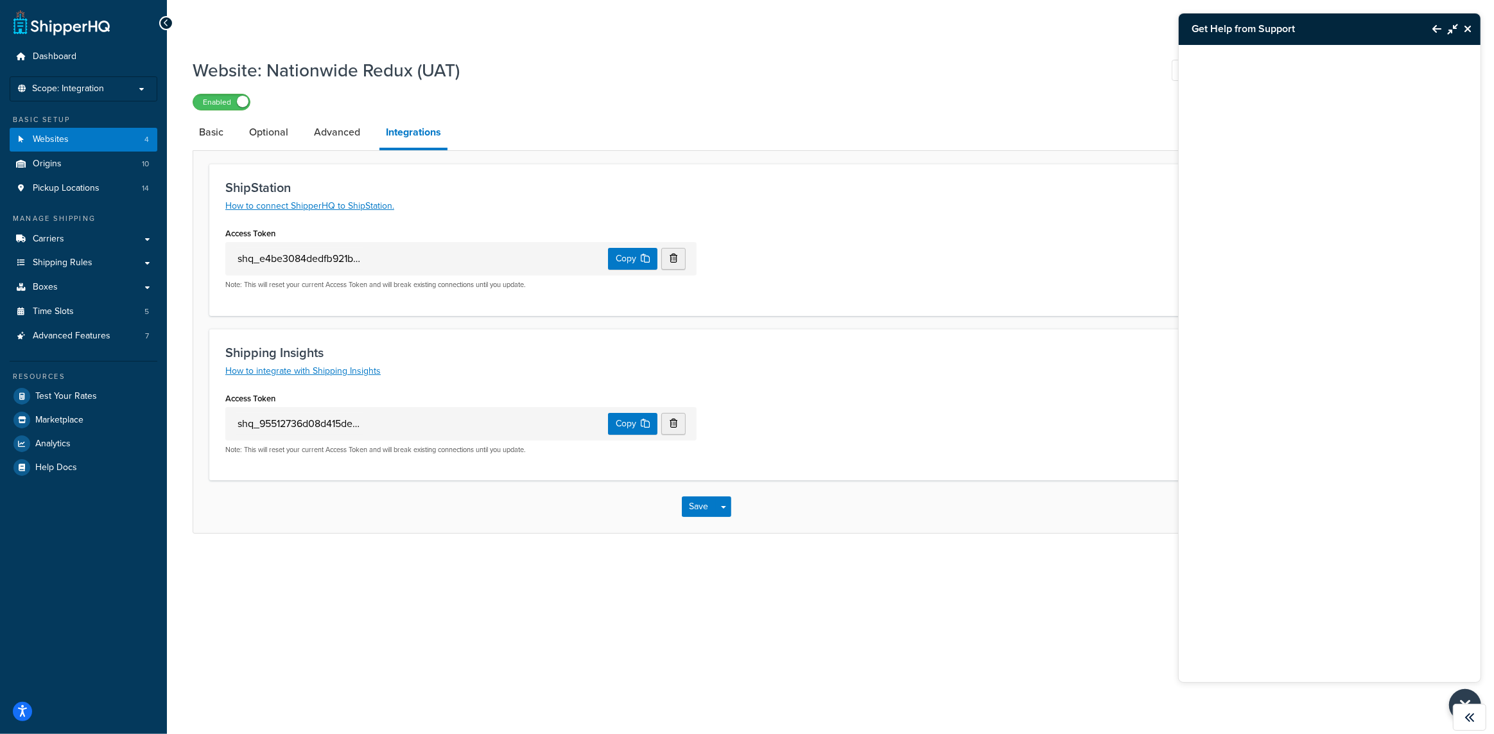
click at [1438, 28] on icon "Back to Resource Center" at bounding box center [1437, 29] width 9 height 10
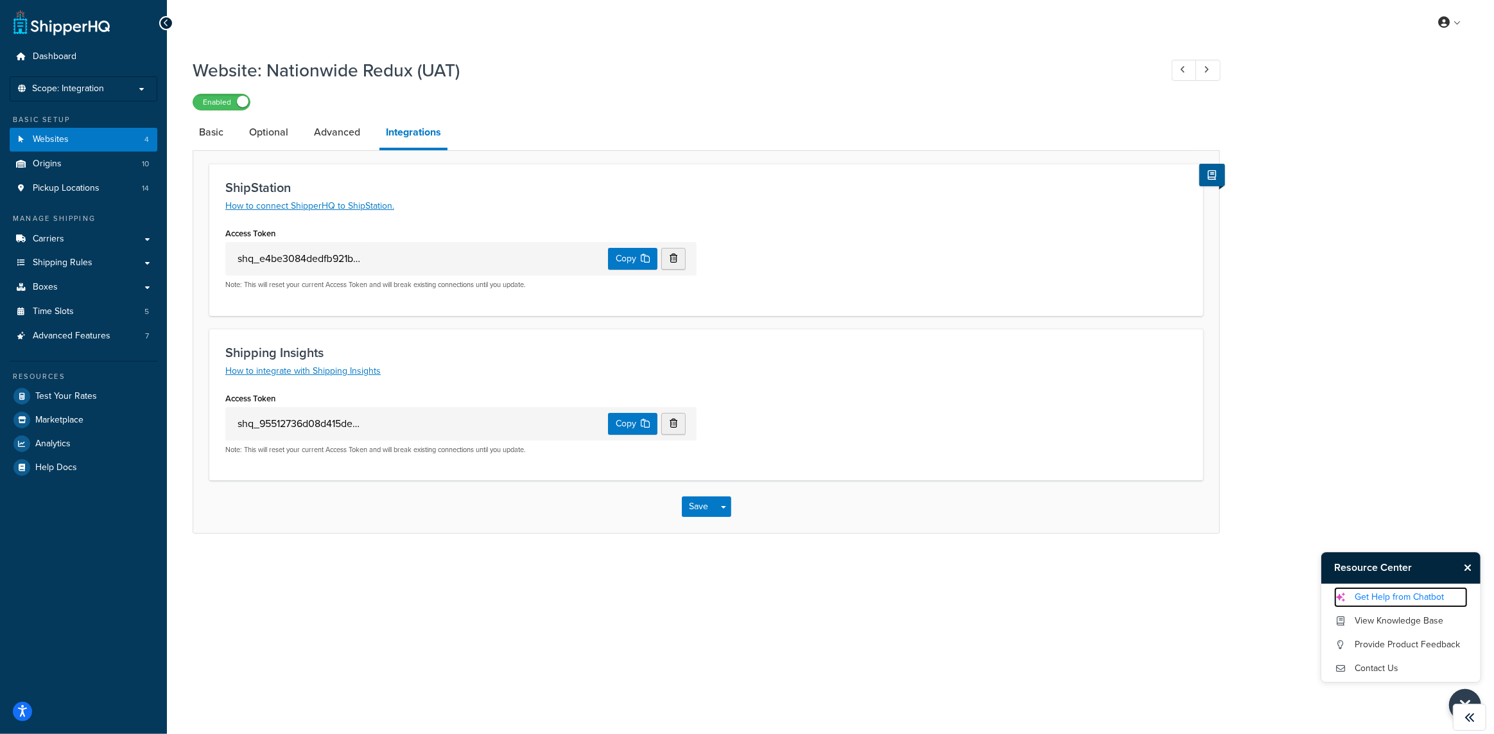
click at [1385, 594] on link "Get Help from Chatbot" at bounding box center [1401, 597] width 134 height 21
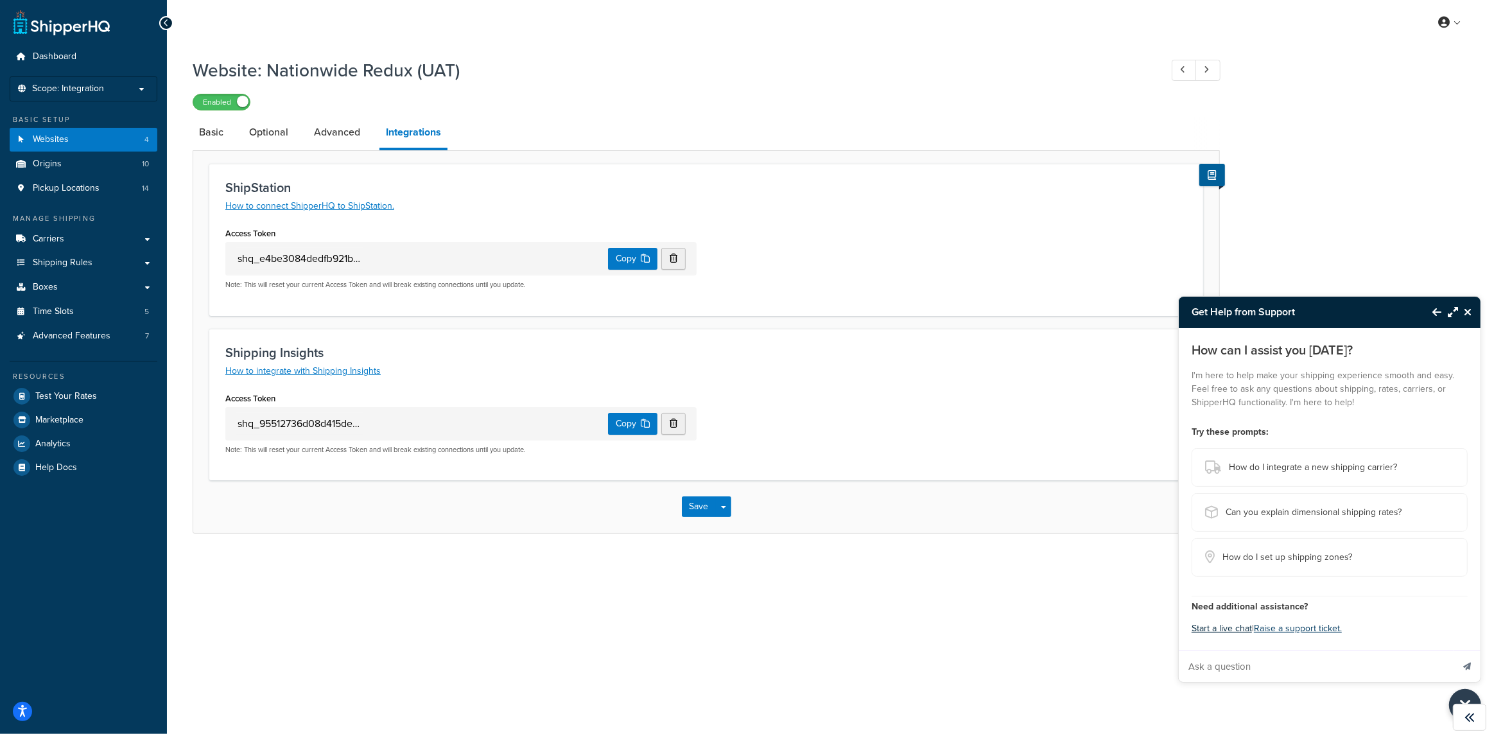
click at [1230, 625] on button "Start a live chat" at bounding box center [1222, 629] width 60 height 18
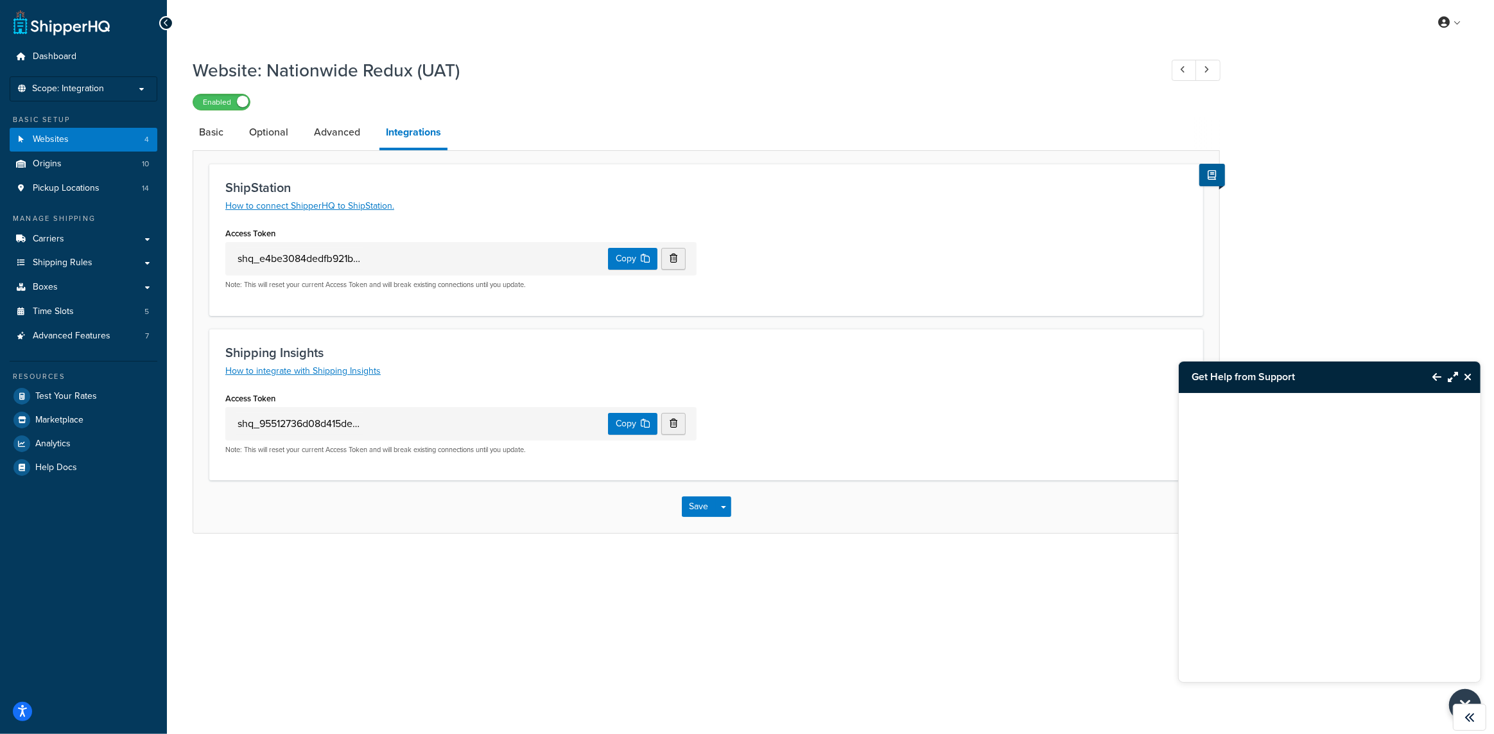
click at [1436, 373] on icon "Back to Resource Center" at bounding box center [1437, 377] width 9 height 10
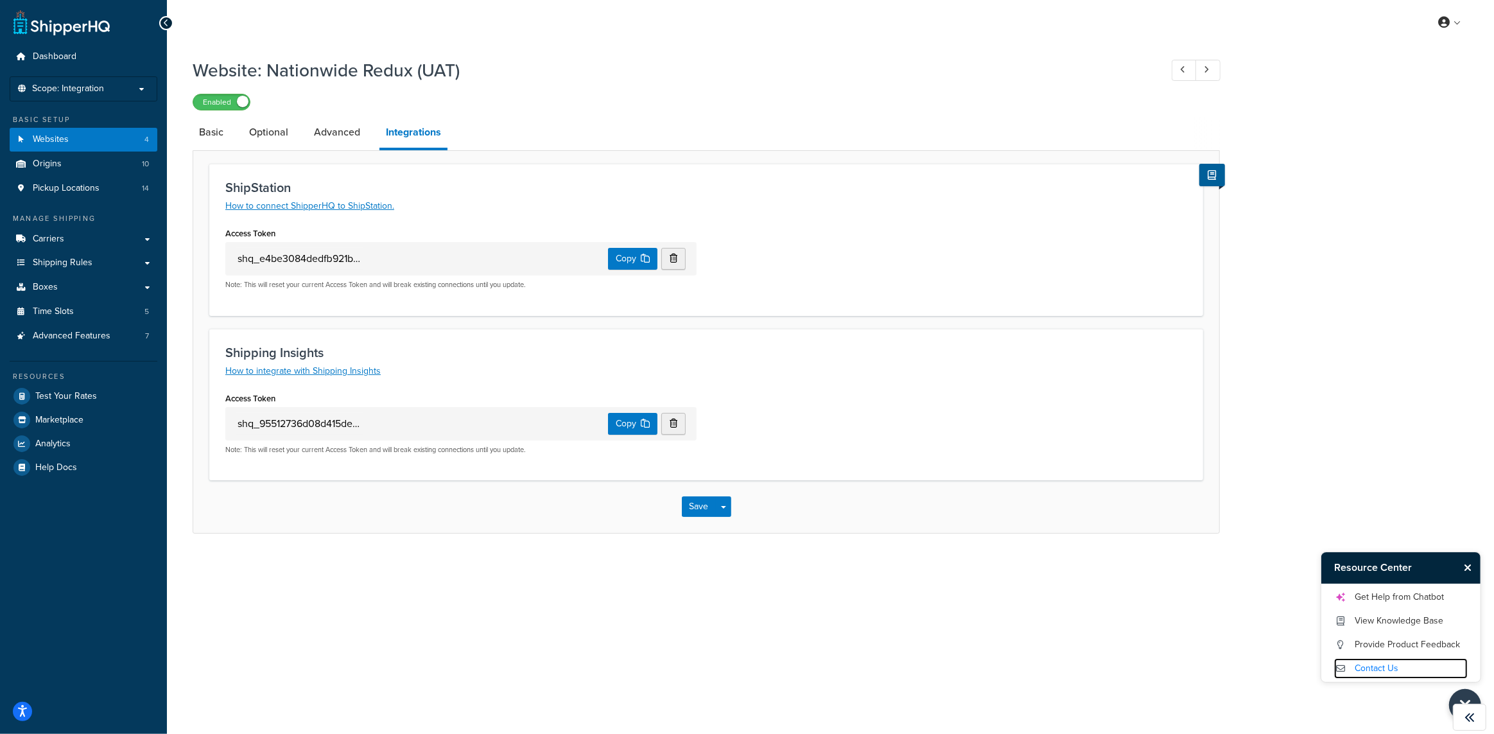
click at [1374, 667] on link "Contact Us" at bounding box center [1401, 668] width 134 height 21
click at [1389, 582] on h3 "Resource Center" at bounding box center [1390, 567] width 137 height 31
click at [1390, 598] on link "Get Help from Chatbot" at bounding box center [1401, 597] width 134 height 21
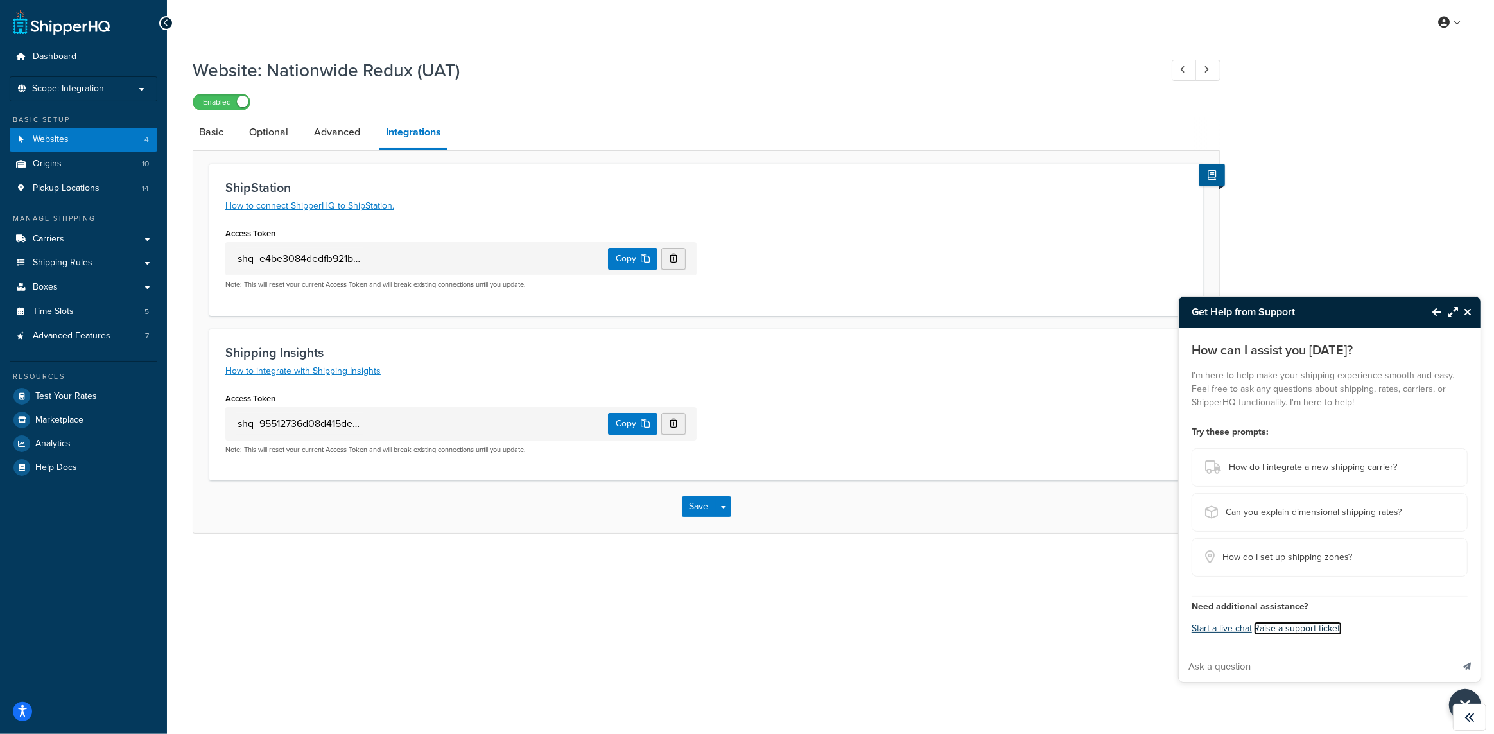
click at [1292, 630] on link "Raise a support ticket." at bounding box center [1298, 628] width 88 height 13
